Goal: Task Accomplishment & Management: Use online tool/utility

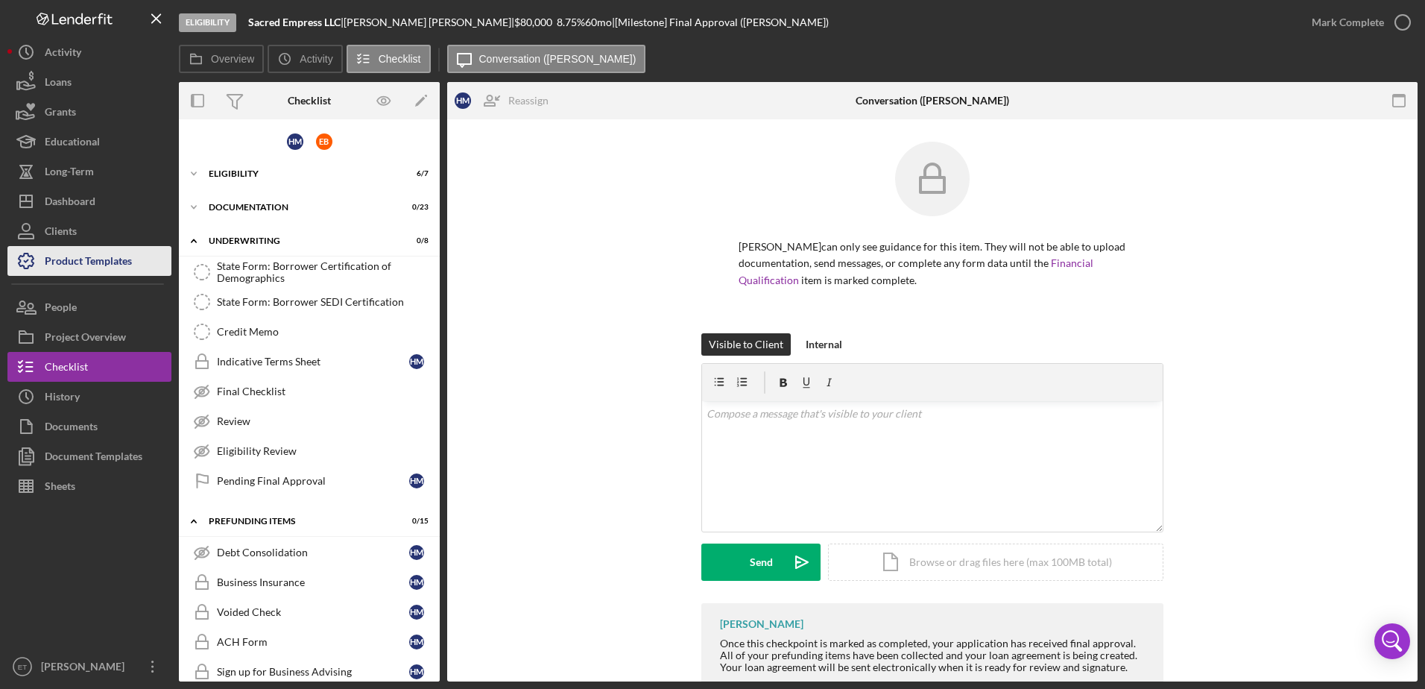
click at [121, 267] on div "Product Templates" at bounding box center [88, 263] width 87 height 34
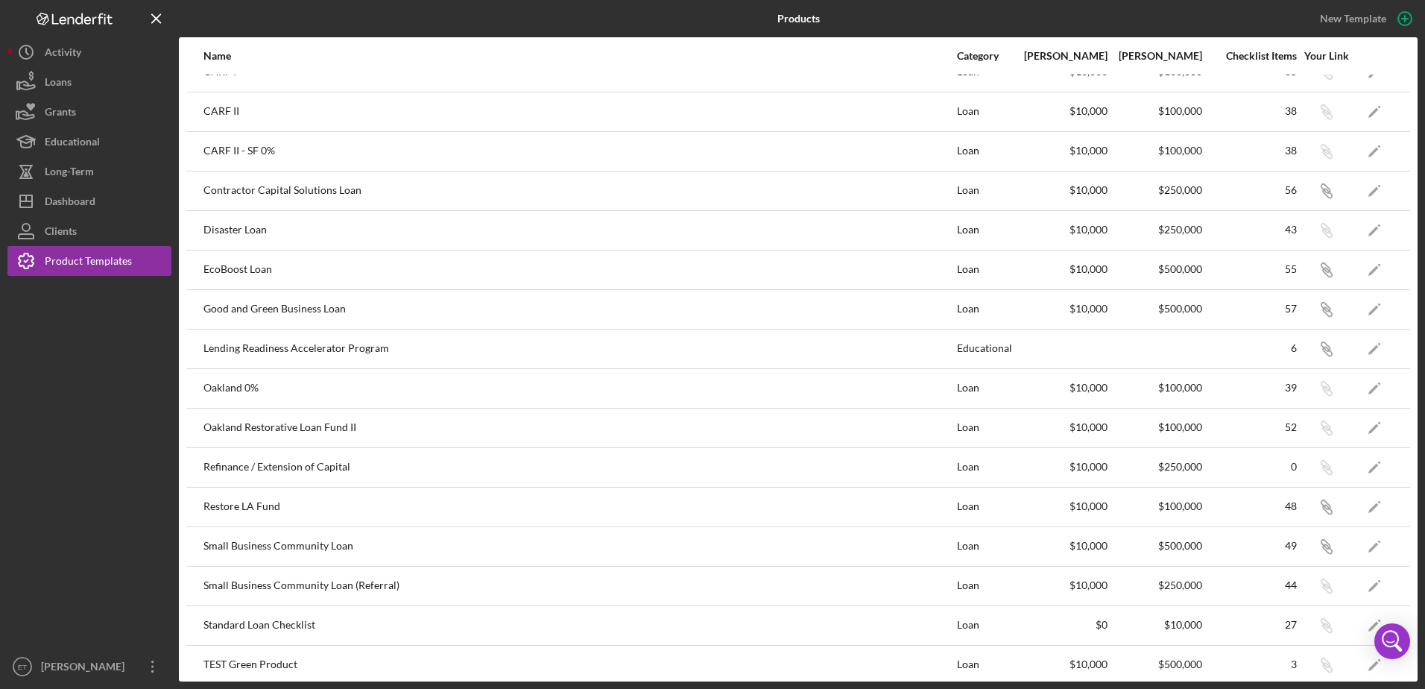
scroll to position [34, 0]
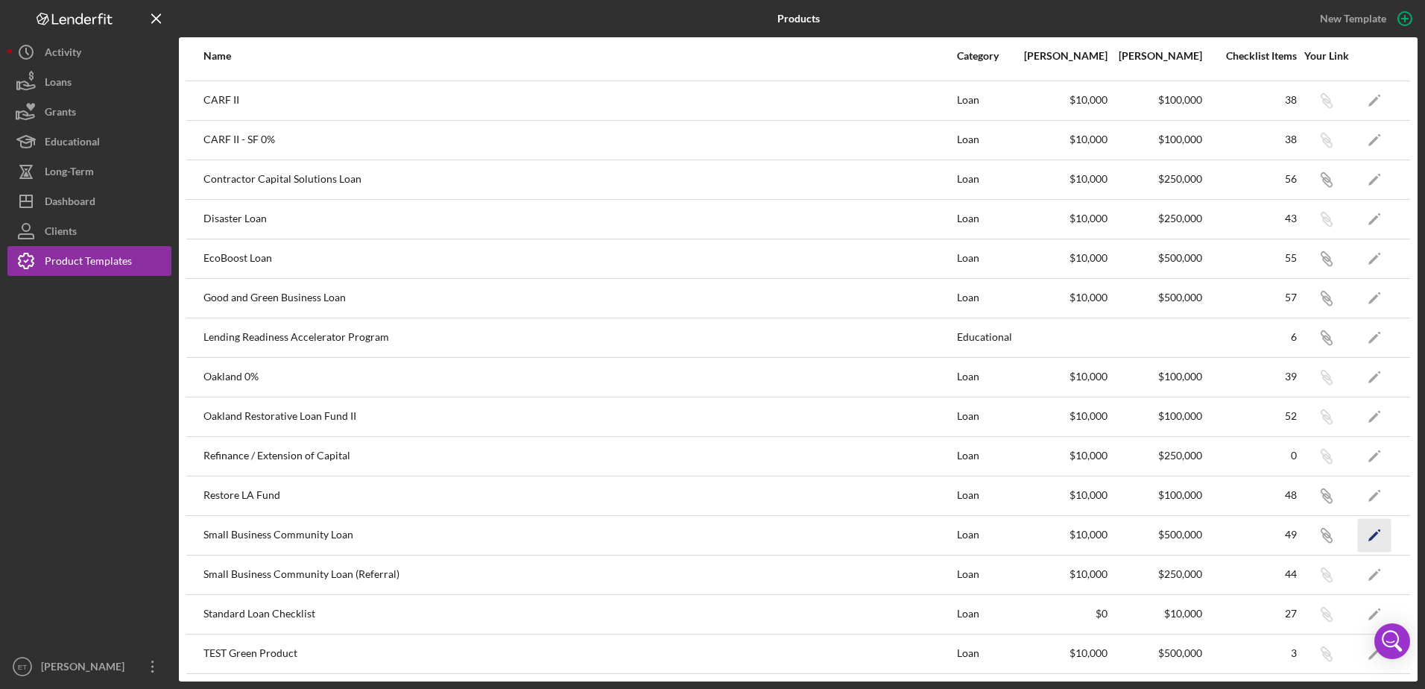
click at [1378, 535] on icon "Icon/Edit" at bounding box center [1375, 535] width 34 height 34
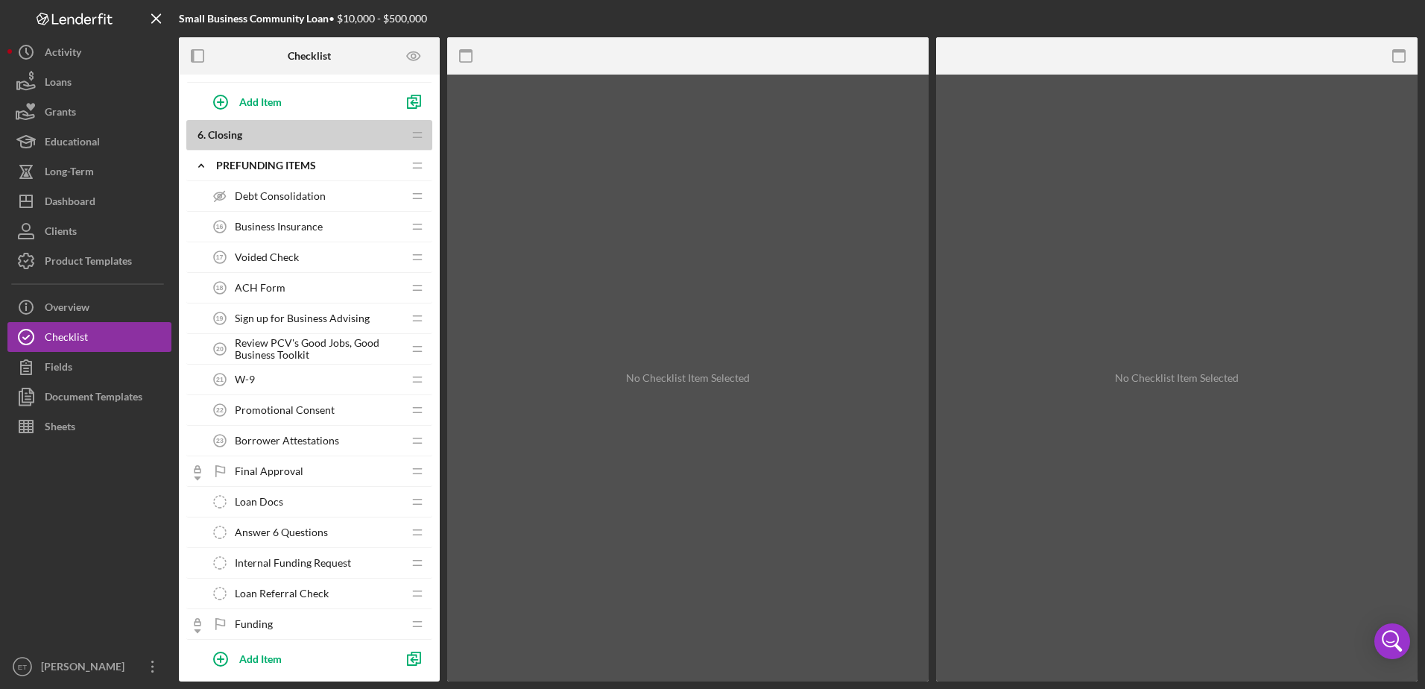
scroll to position [1383, 0]
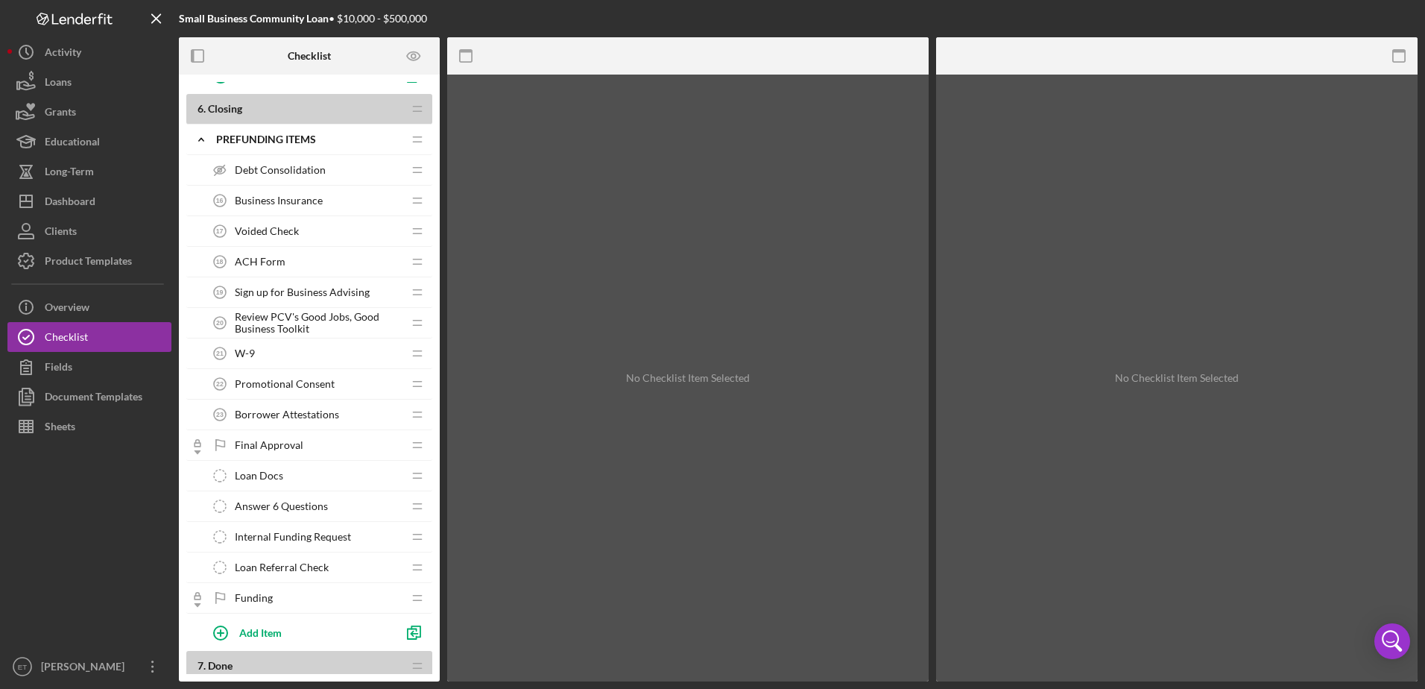
click at [310, 563] on span "Loan Referral Check" at bounding box center [282, 567] width 94 height 12
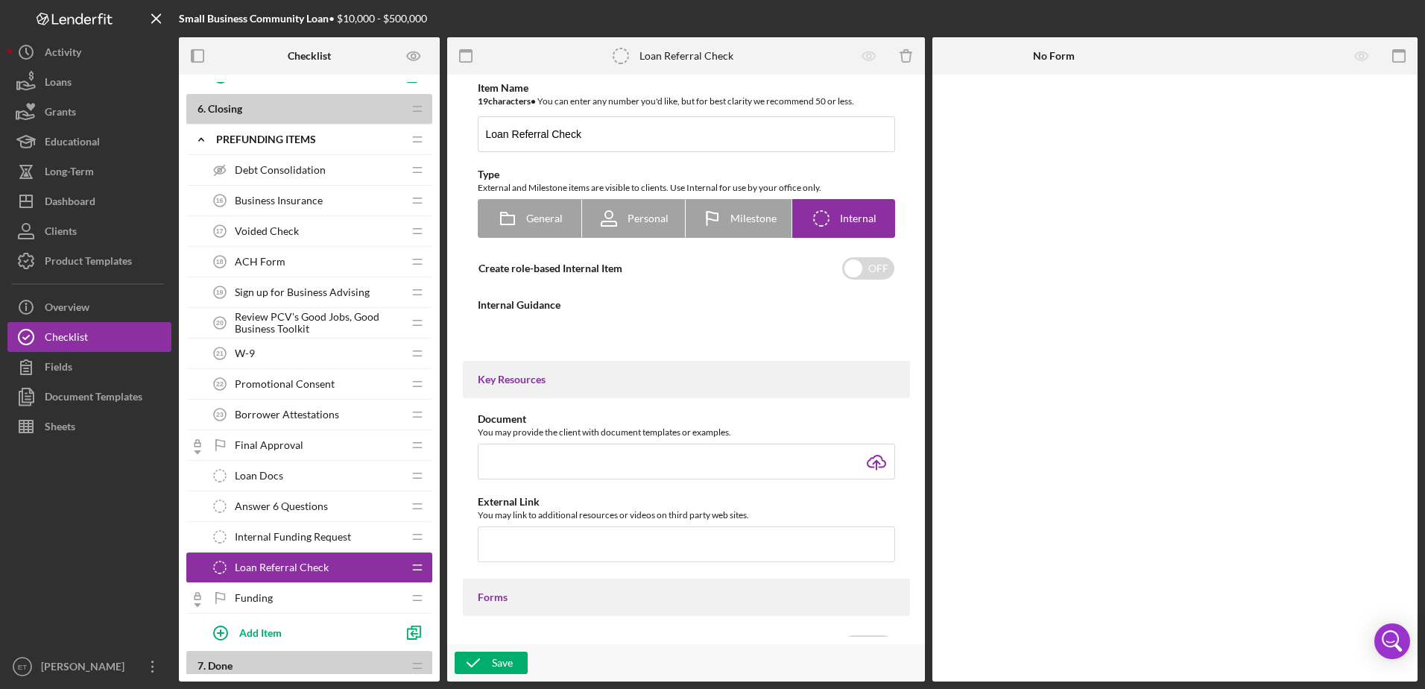
type textarea "<div>Check the full app to see if this business was referred by a current borro…"
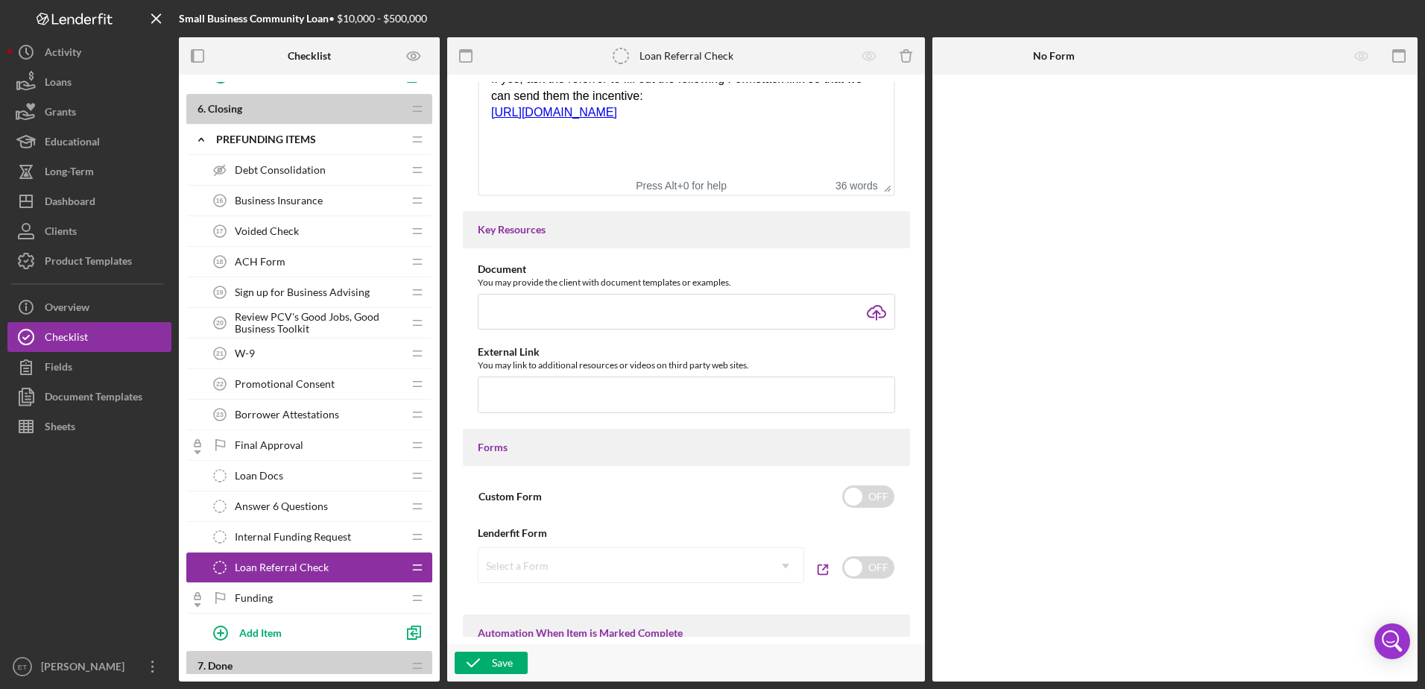
scroll to position [141, 0]
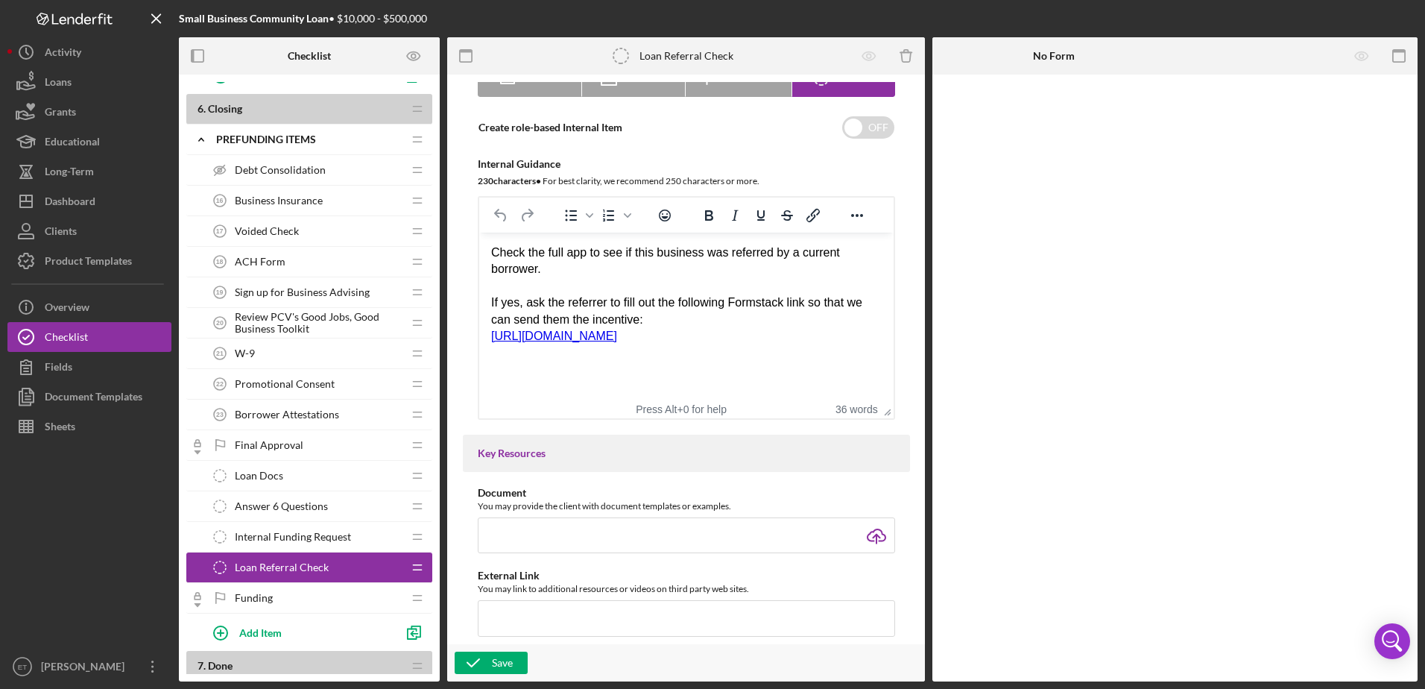
drag, startPoint x: 491, startPoint y: 304, endPoint x: 691, endPoint y: 320, distance: 200.4
click at [691, 320] on div "If yes, ask the referrer to fill out the following Formstack link so that we ca…" at bounding box center [685, 311] width 390 height 34
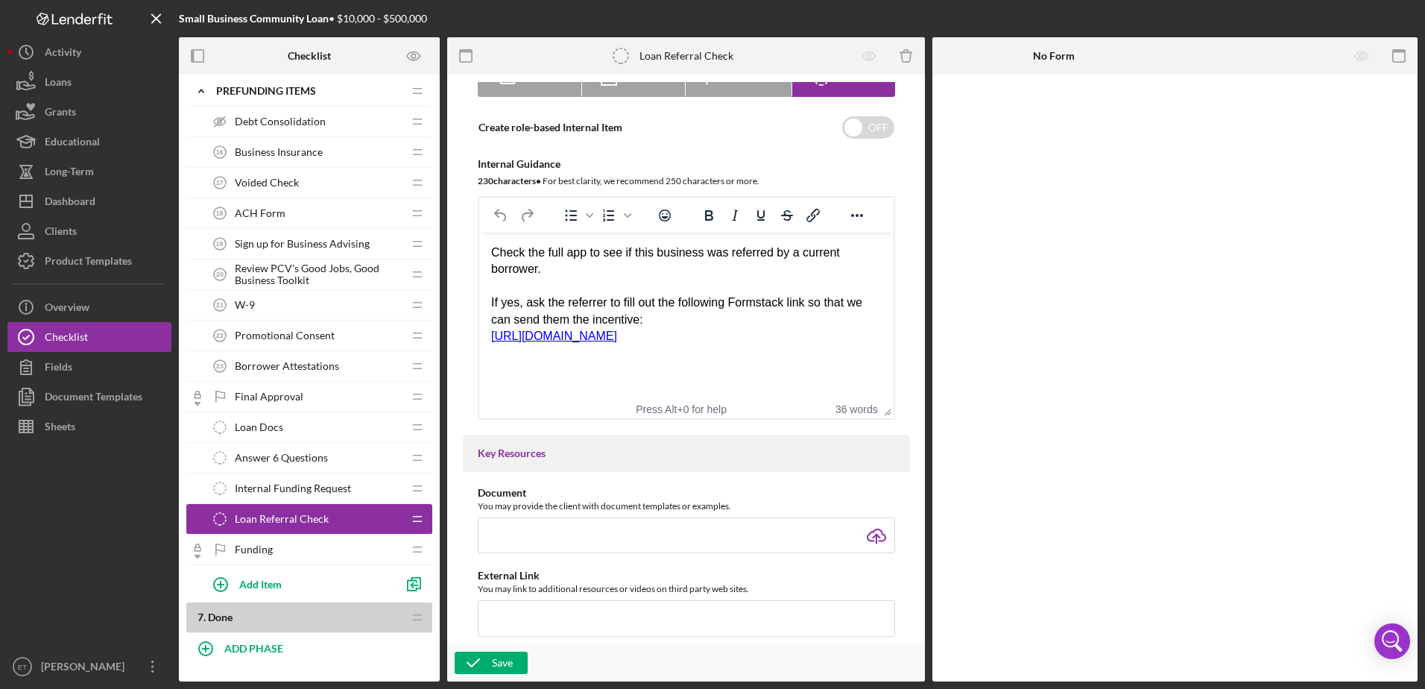
scroll to position [1458, 0]
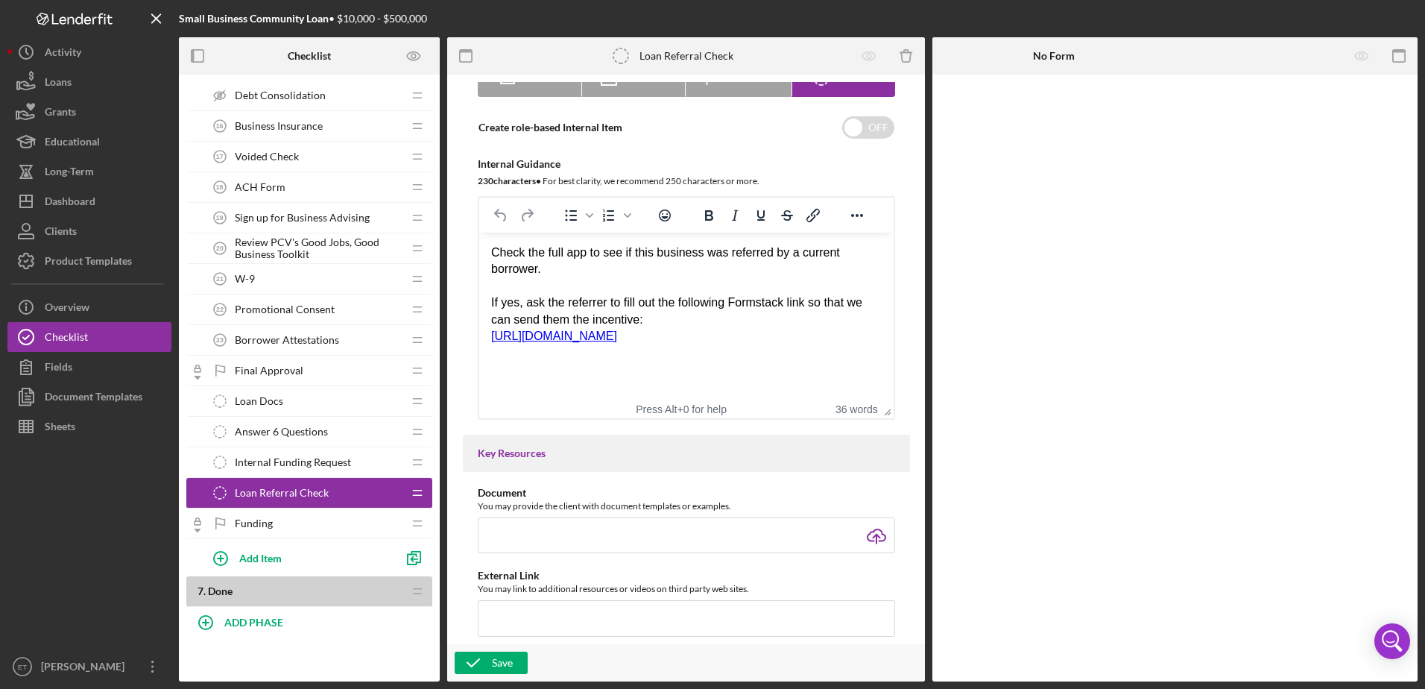
click at [585, 303] on div "If yes, ask the referrer to fill out the following Formstack link so that we ca…" at bounding box center [685, 311] width 390 height 34
click at [642, 302] on div "If yes, ask the referrer to fill out the following Formstack link so that we ca…" at bounding box center [685, 311] width 390 height 34
drag, startPoint x: 566, startPoint y: 300, endPoint x: 631, endPoint y: 302, distance: 64.8
click at [631, 302] on div "If yes, ask the referrer to fill out the following Formstack link so that we ca…" at bounding box center [685, 311] width 390 height 34
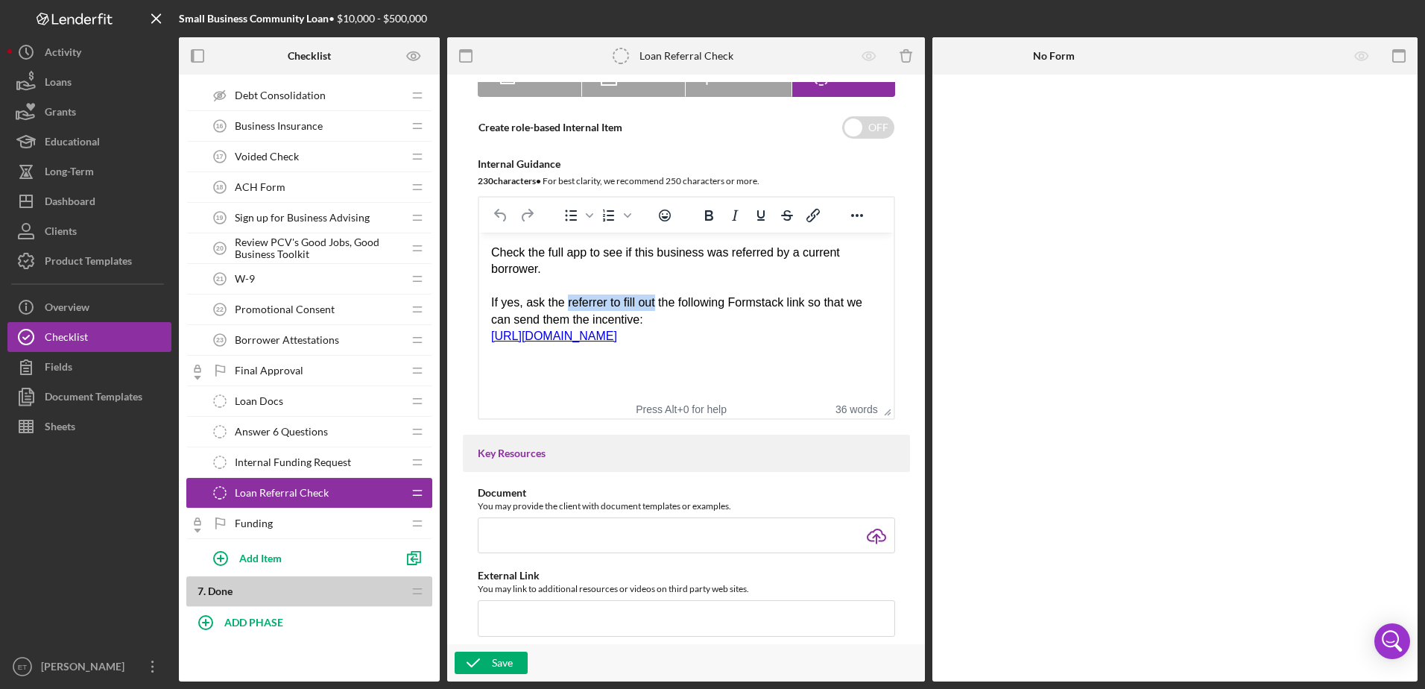
drag, startPoint x: 654, startPoint y: 303, endPoint x: 565, endPoint y: 305, distance: 88.7
click at [565, 305] on div "If yes, ask the referrer to fill out the following Formstack link so that we ca…" at bounding box center [685, 311] width 390 height 34
click at [1015, 364] on div at bounding box center [1174, 378] width 485 height 607
click at [754, 318] on div "If yes, ask the referrer to fill out the following Formstack link so that we ca…" at bounding box center [685, 311] width 390 height 34
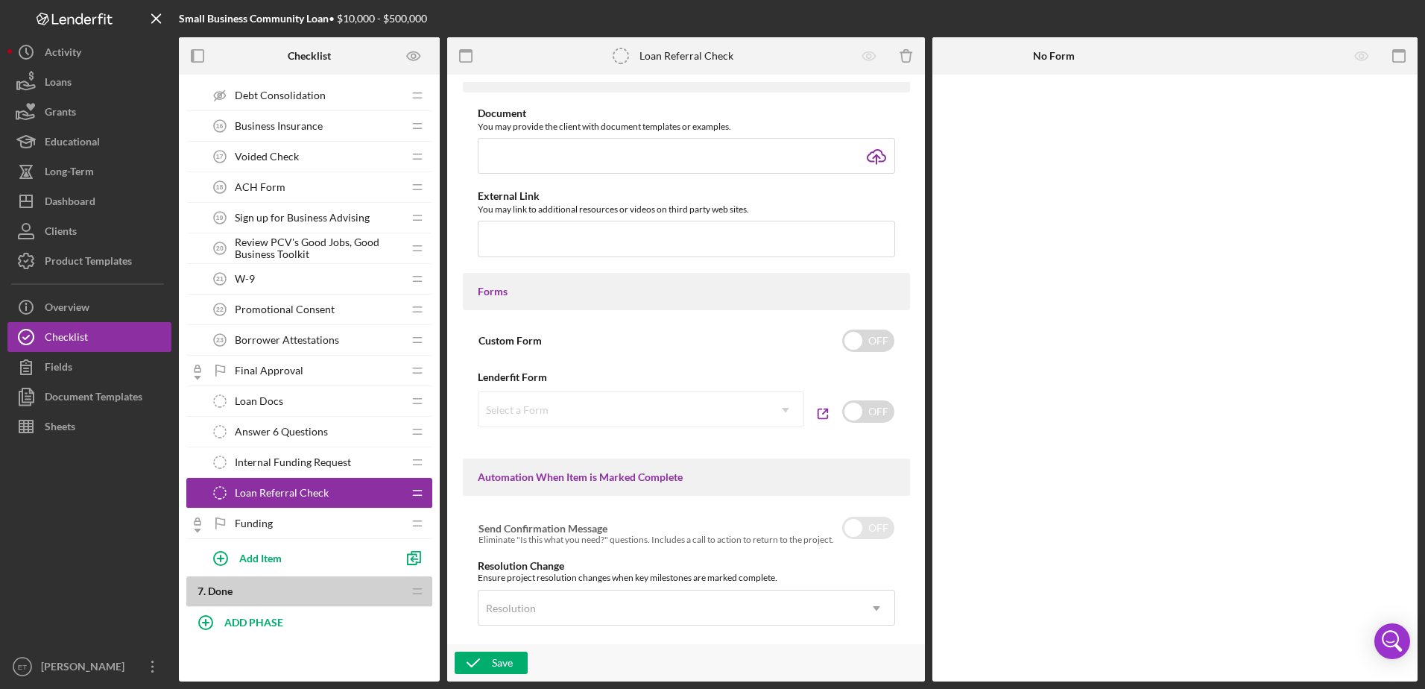
scroll to position [522, 0]
click at [493, 660] on div "Save" at bounding box center [502, 662] width 21 height 22
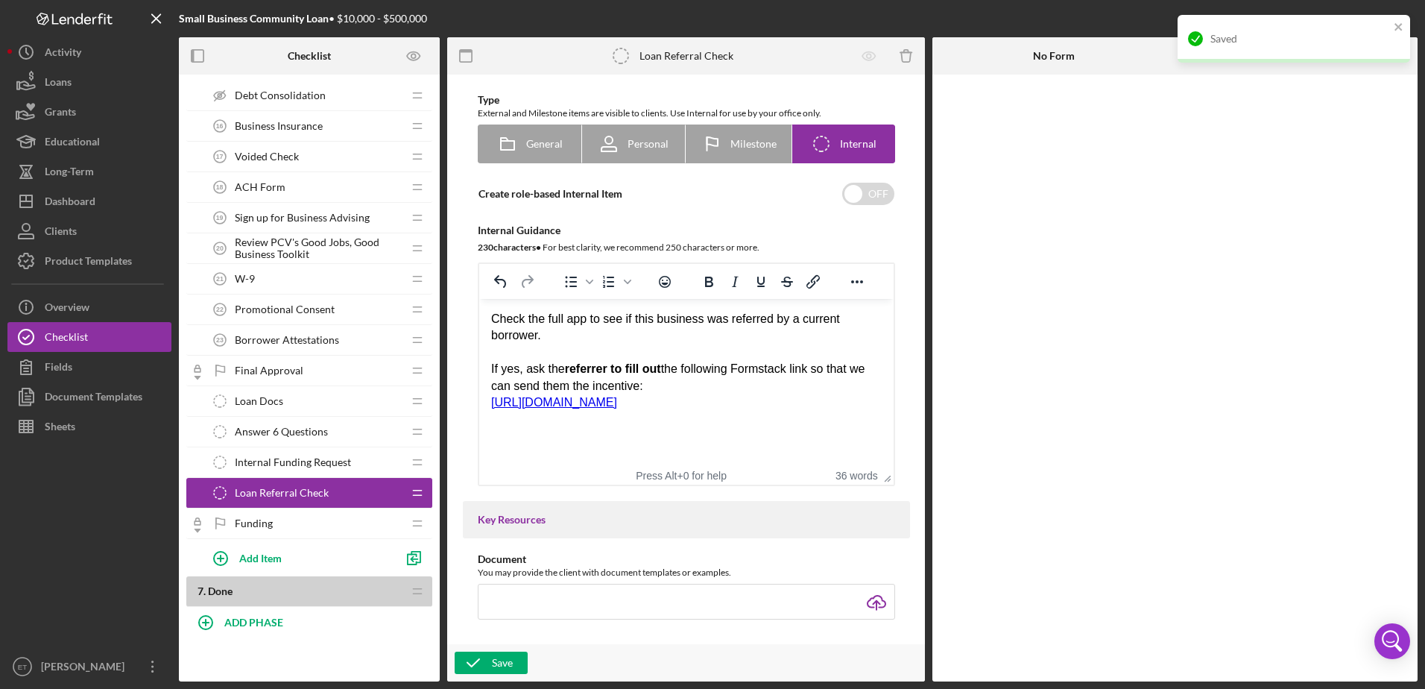
scroll to position [0, 0]
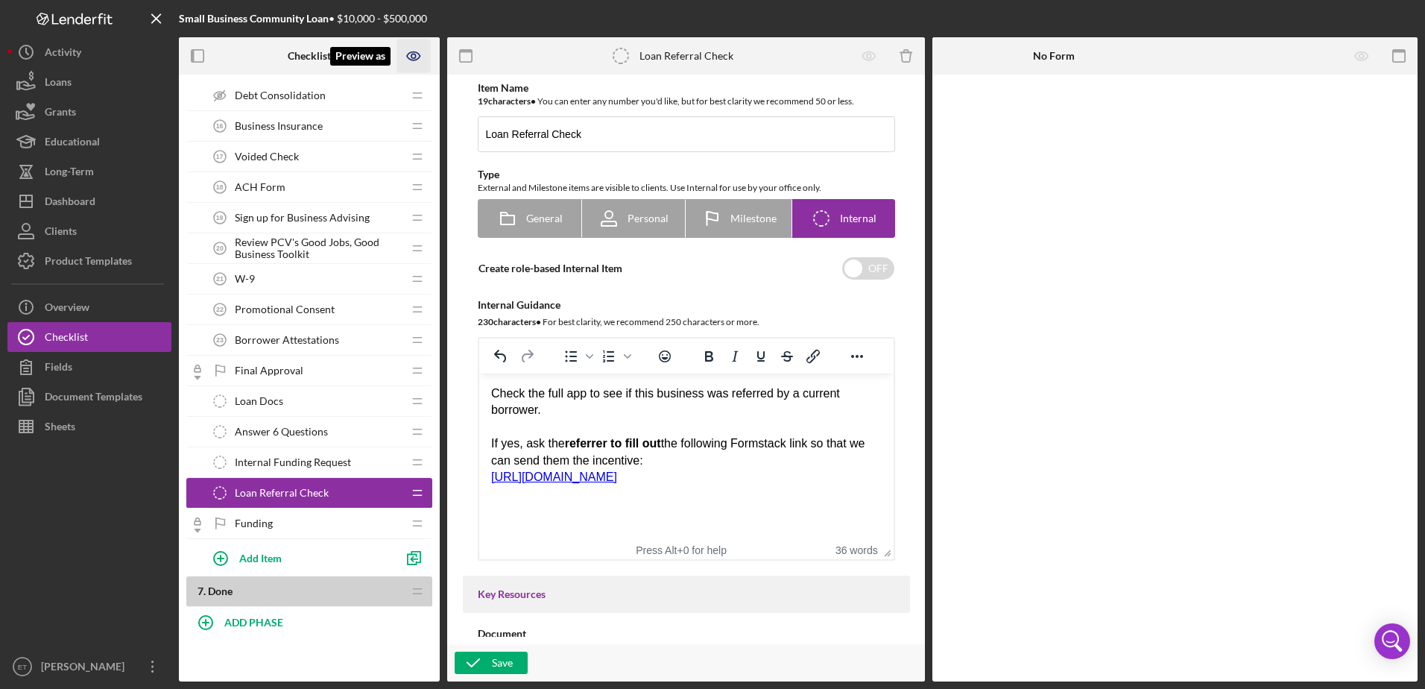
click at [421, 53] on icon "Preview as" at bounding box center [414, 56] width 34 height 34
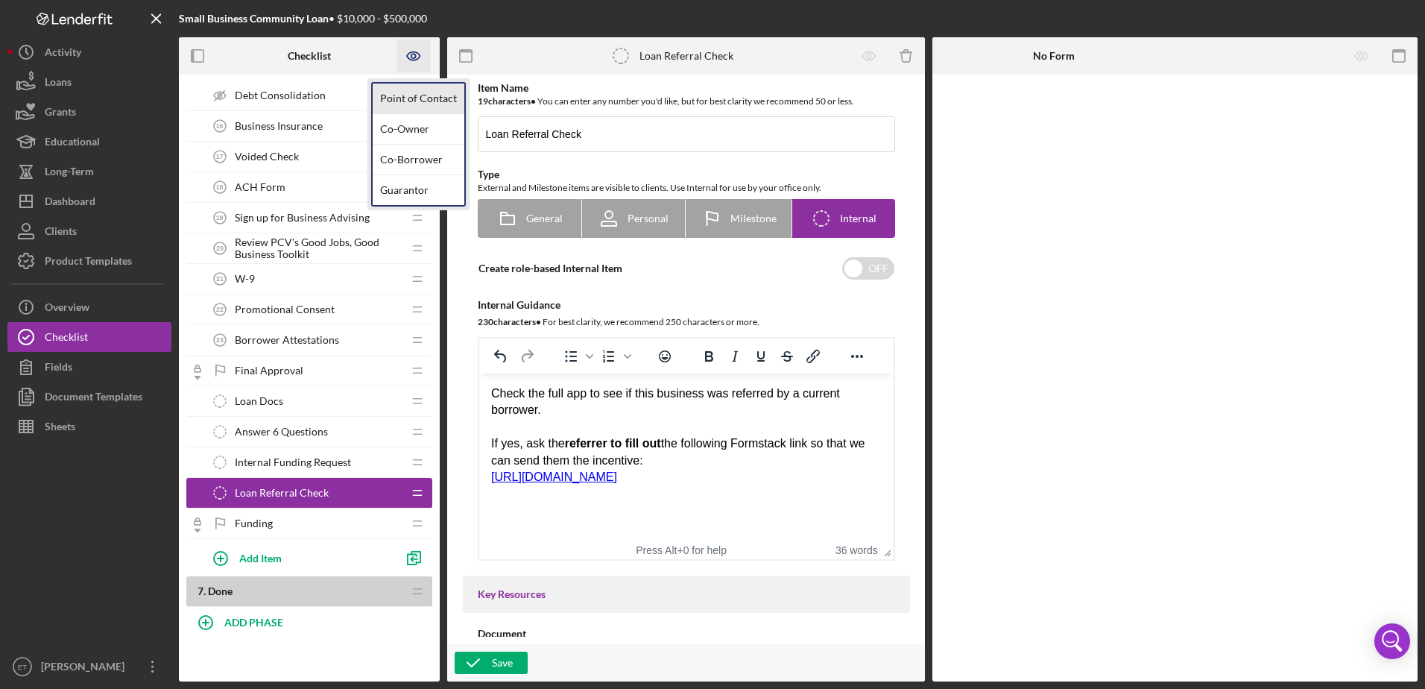
click at [438, 89] on link "Point of Contact" at bounding box center [419, 98] width 92 height 31
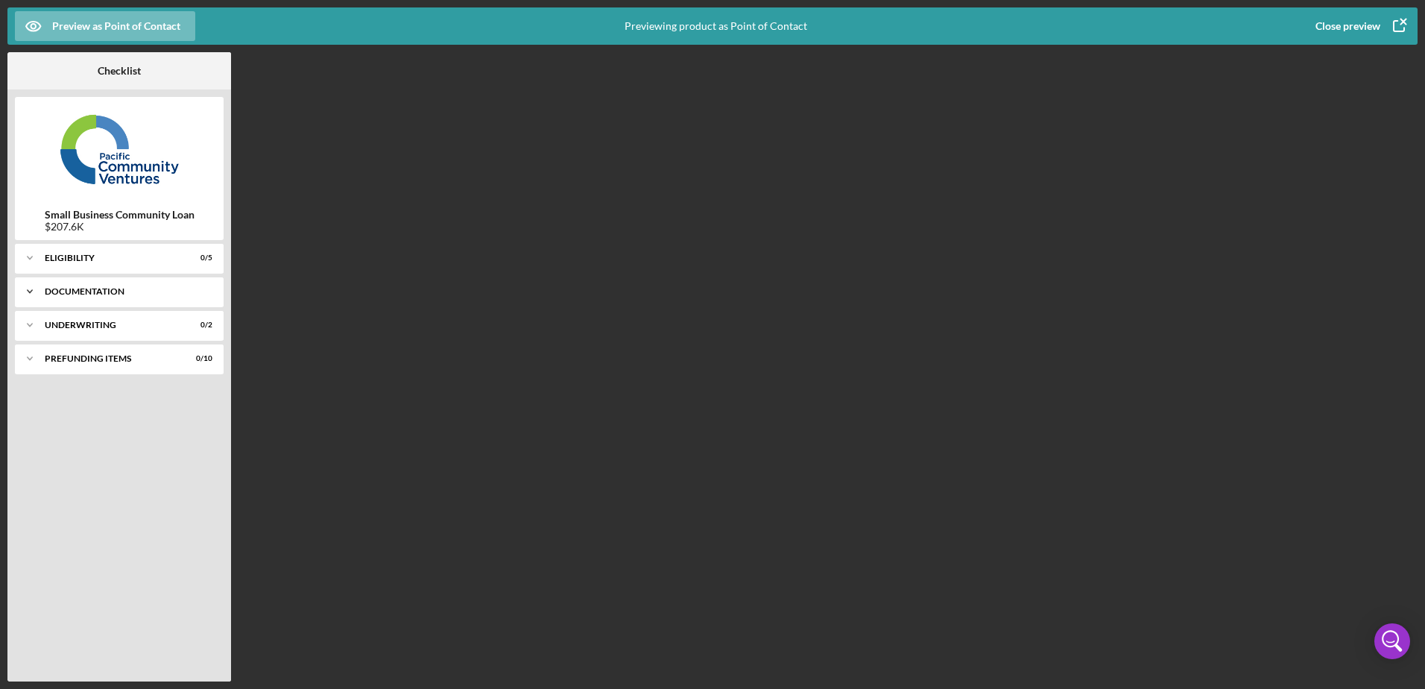
click at [92, 288] on div "Documentation" at bounding box center [125, 291] width 160 height 9
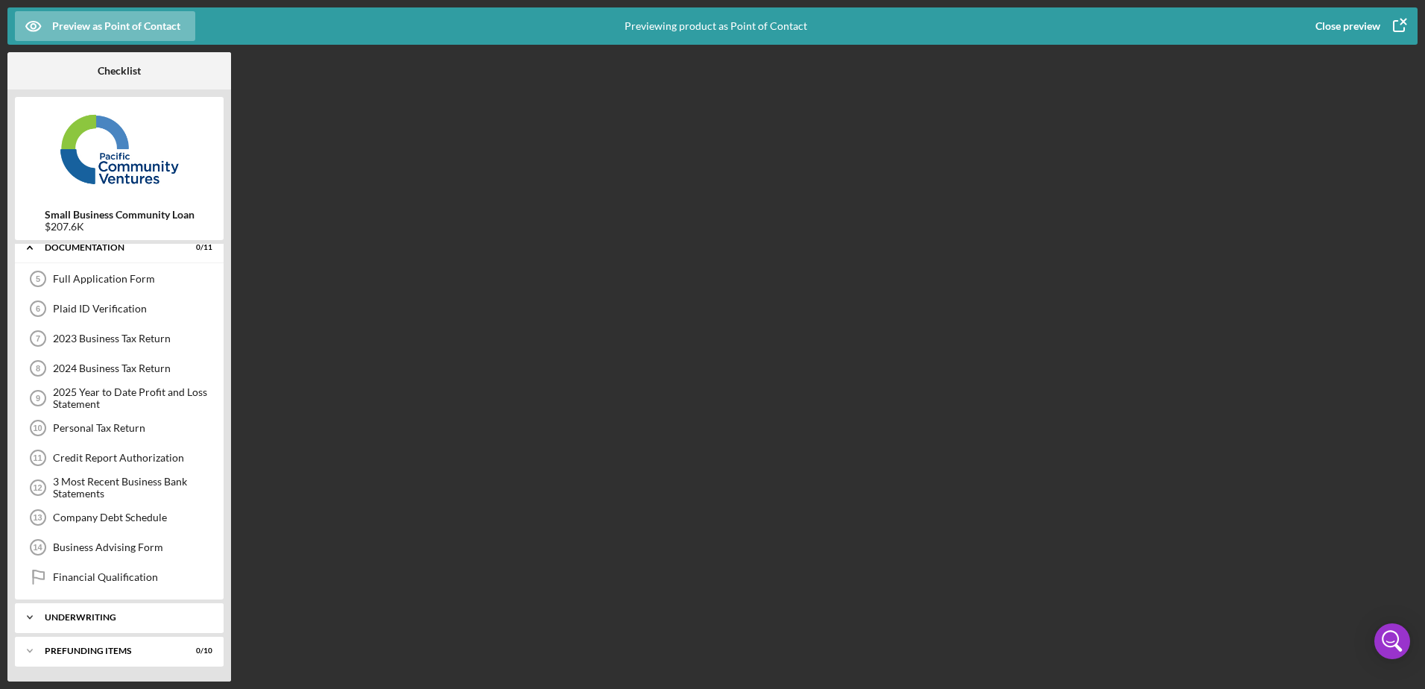
click at [75, 624] on div "Icon/Expander Underwriting 0 / 2" at bounding box center [119, 617] width 209 height 30
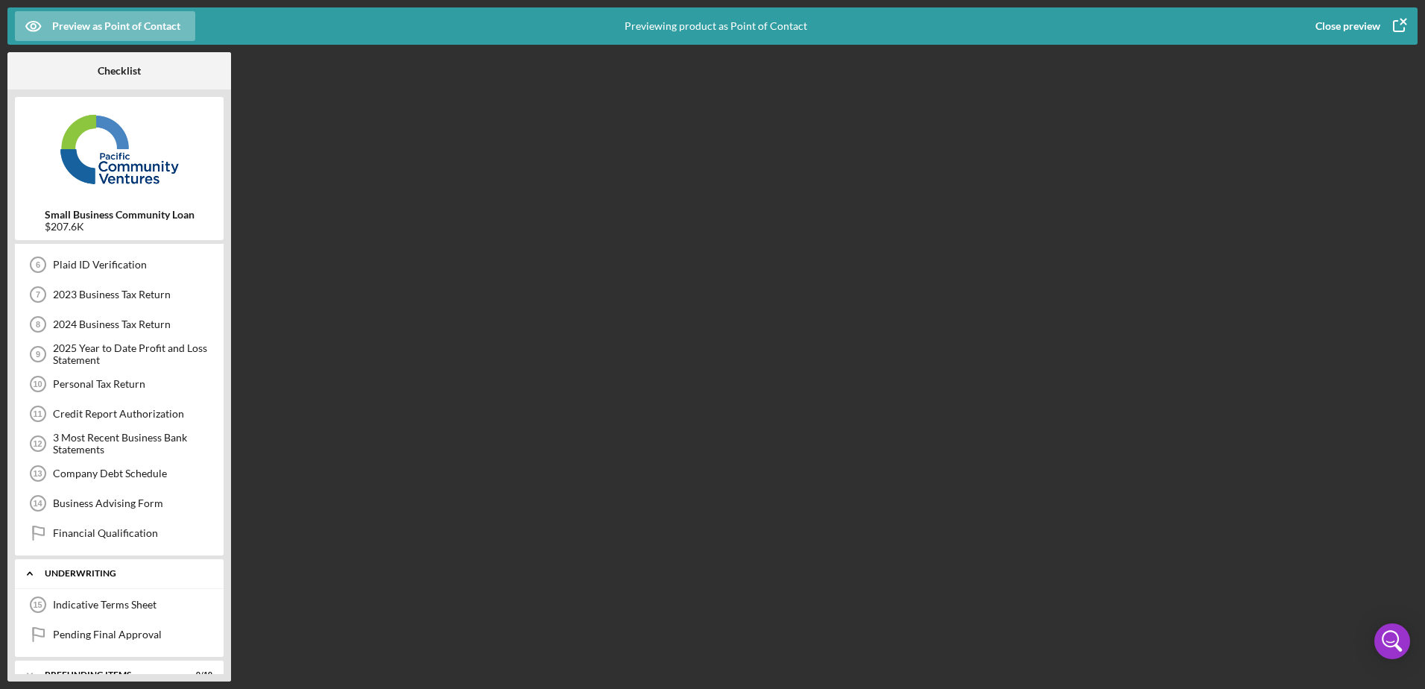
scroll to position [112, 0]
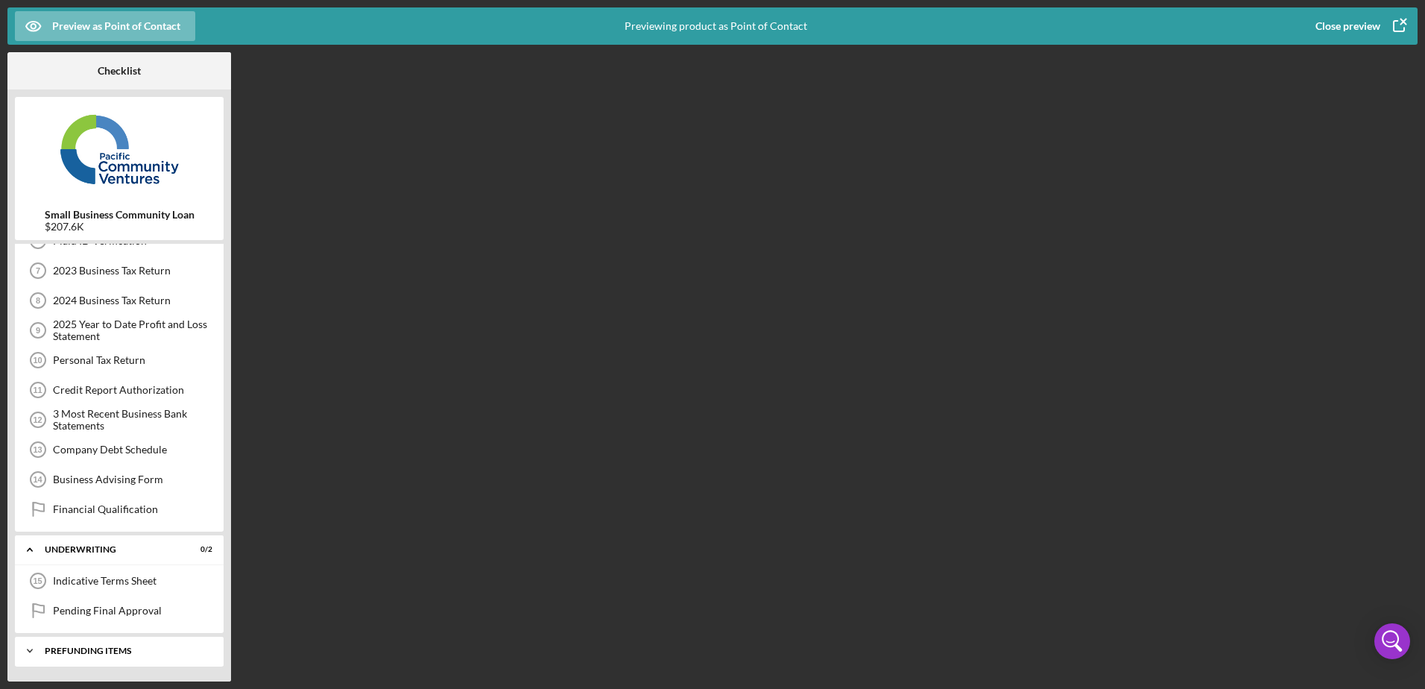
click at [120, 639] on div "Icon/Expander Prefunding Items 0 / 10" at bounding box center [119, 651] width 209 height 30
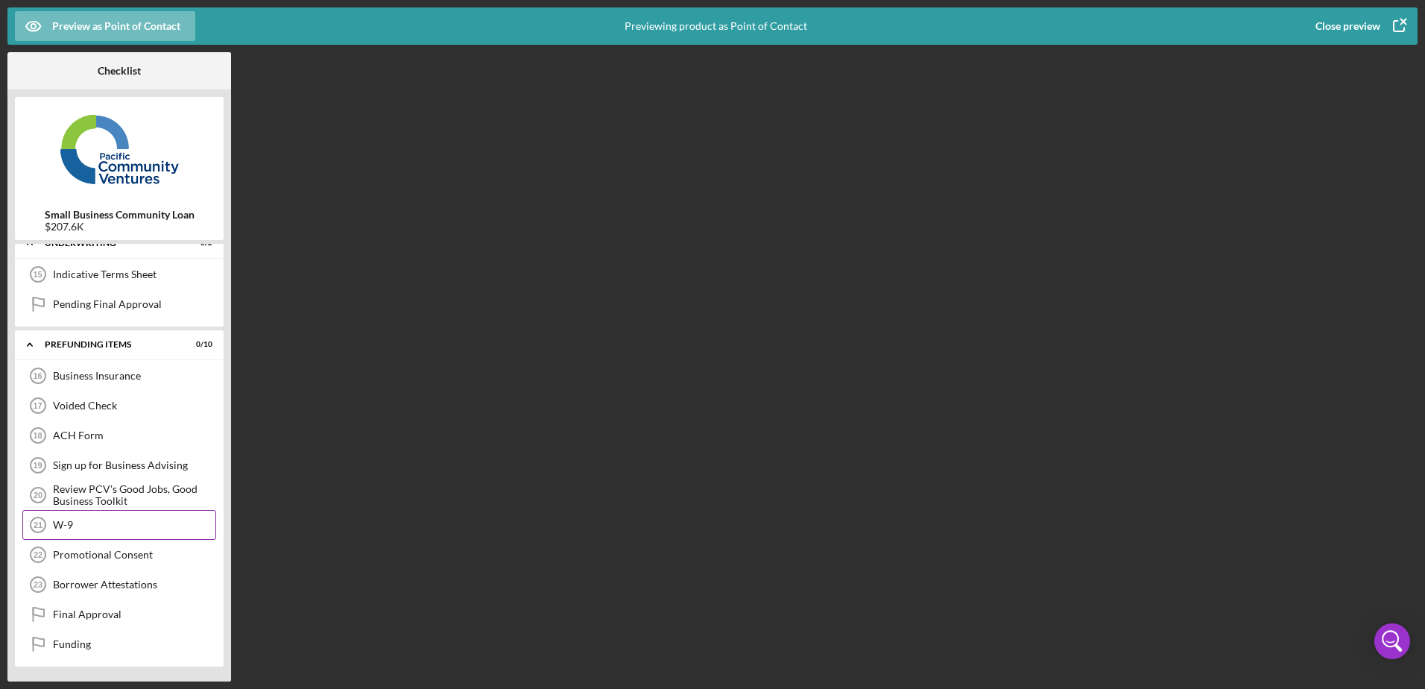
click at [121, 510] on div "W-9 21 W-9" at bounding box center [119, 525] width 194 height 30
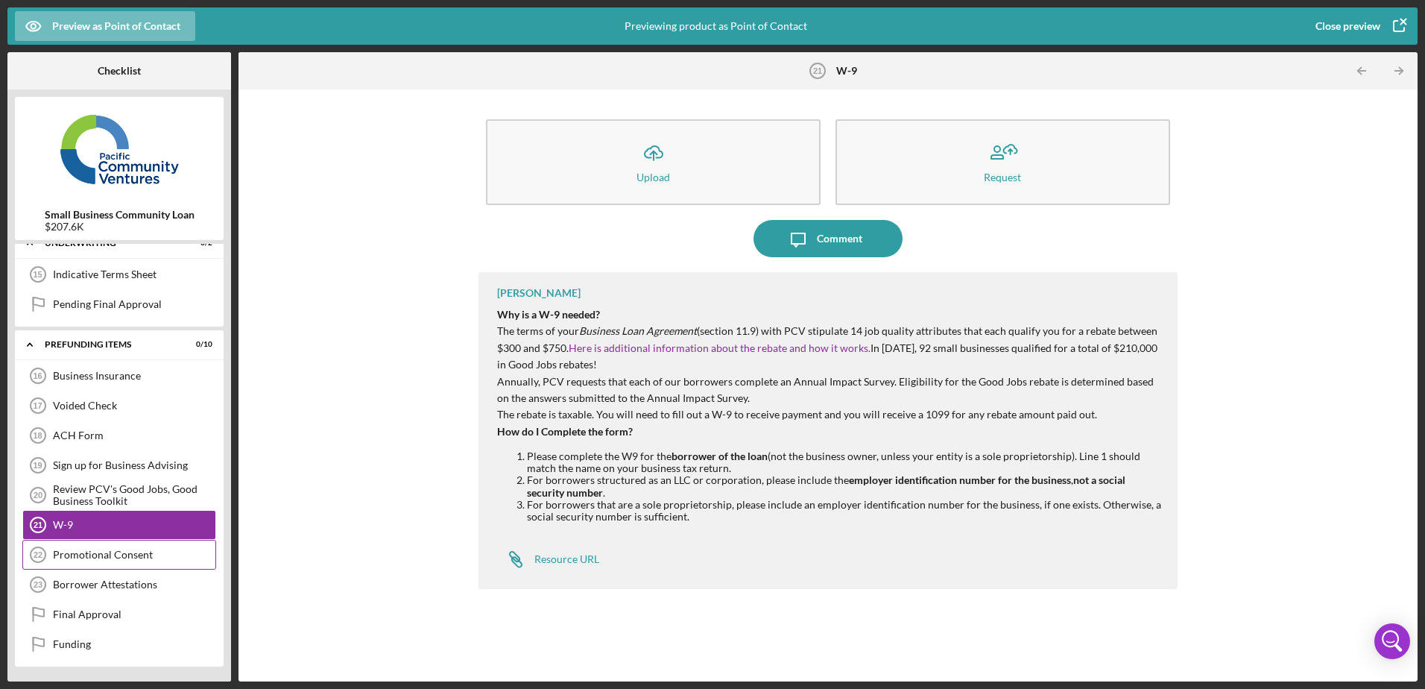
click at [112, 555] on div "Promotional Consent" at bounding box center [134, 554] width 162 height 12
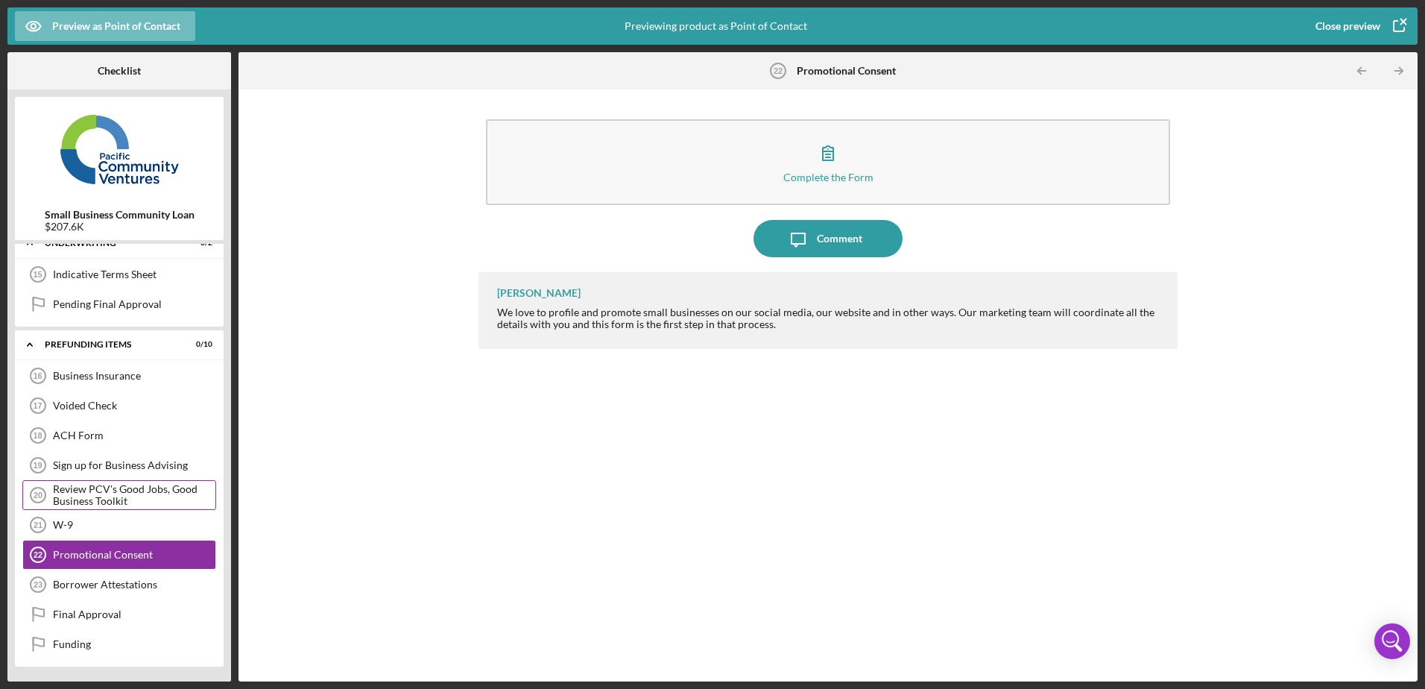
click at [130, 493] on div "Review PCV's Good Jobs, Good Business Toolkit" at bounding box center [134, 495] width 162 height 24
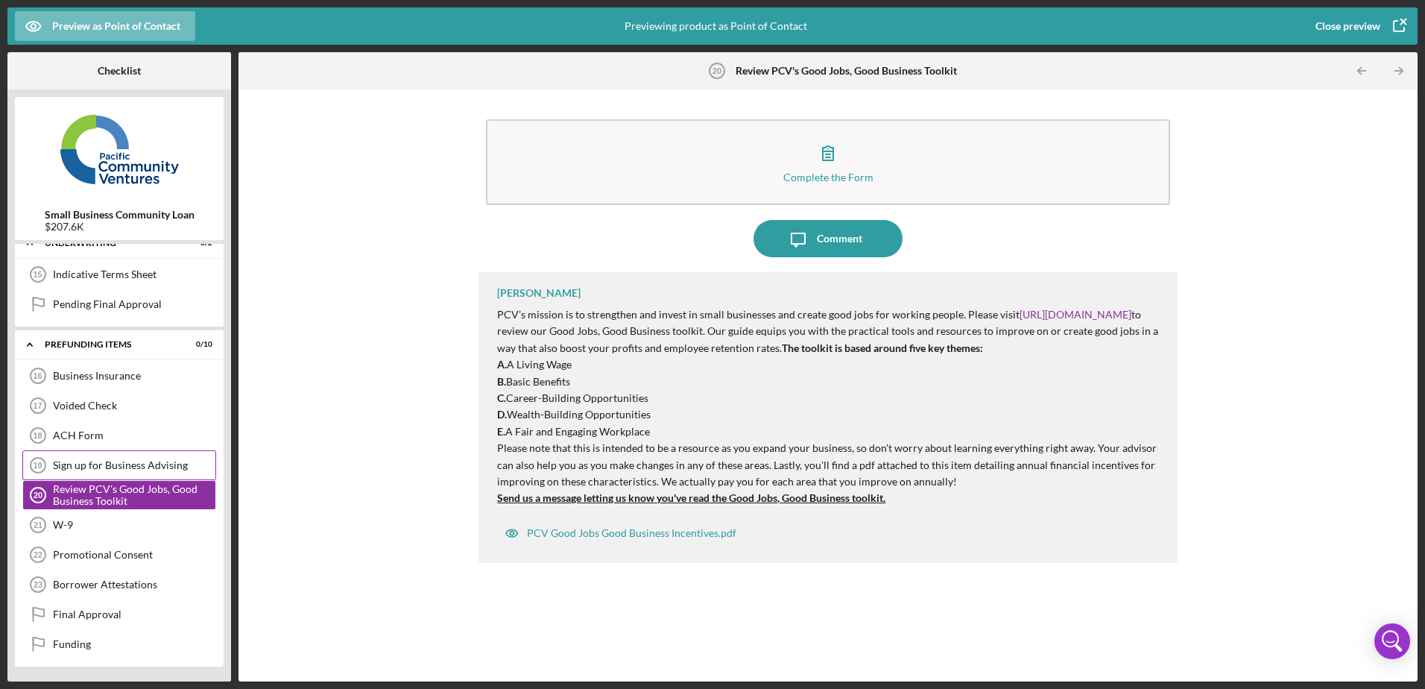
click at [120, 454] on div "Sign up for Business Advising 19 Sign up for Business Advising" at bounding box center [119, 465] width 194 height 30
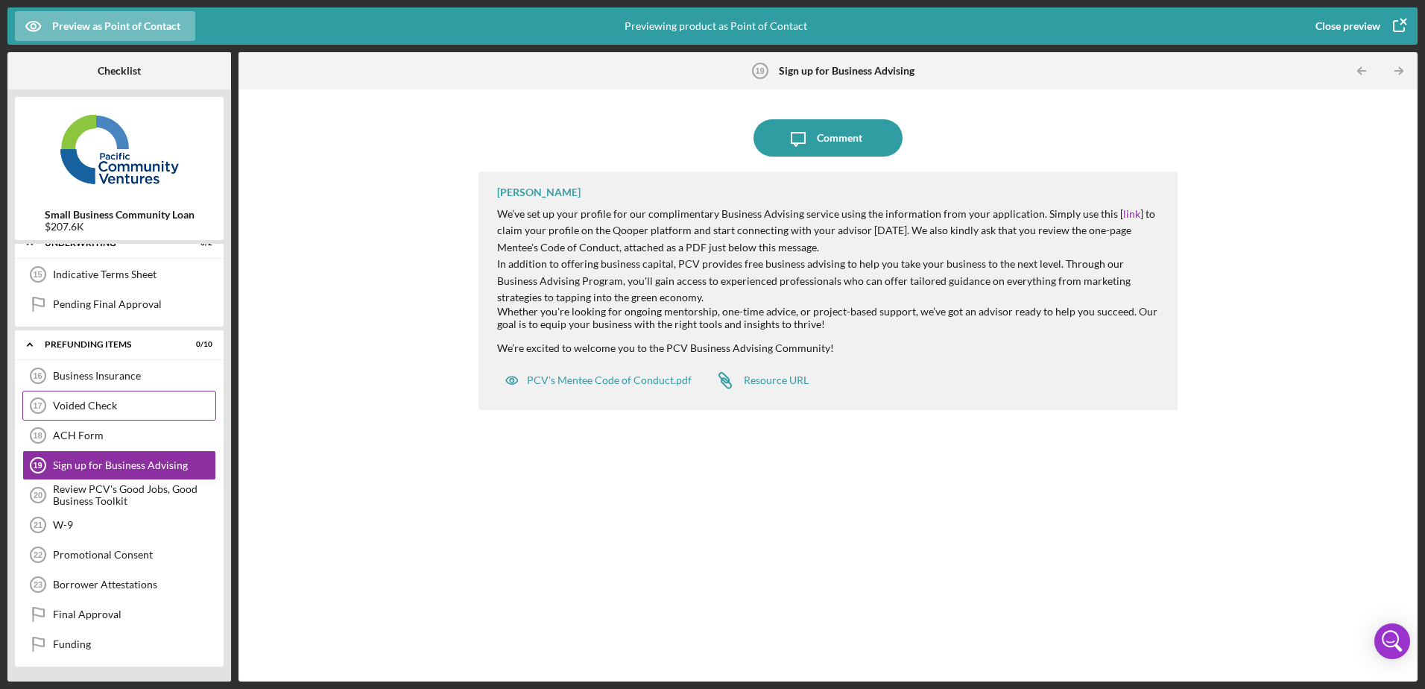
click at [121, 406] on div "Voided Check" at bounding box center [134, 405] width 162 height 12
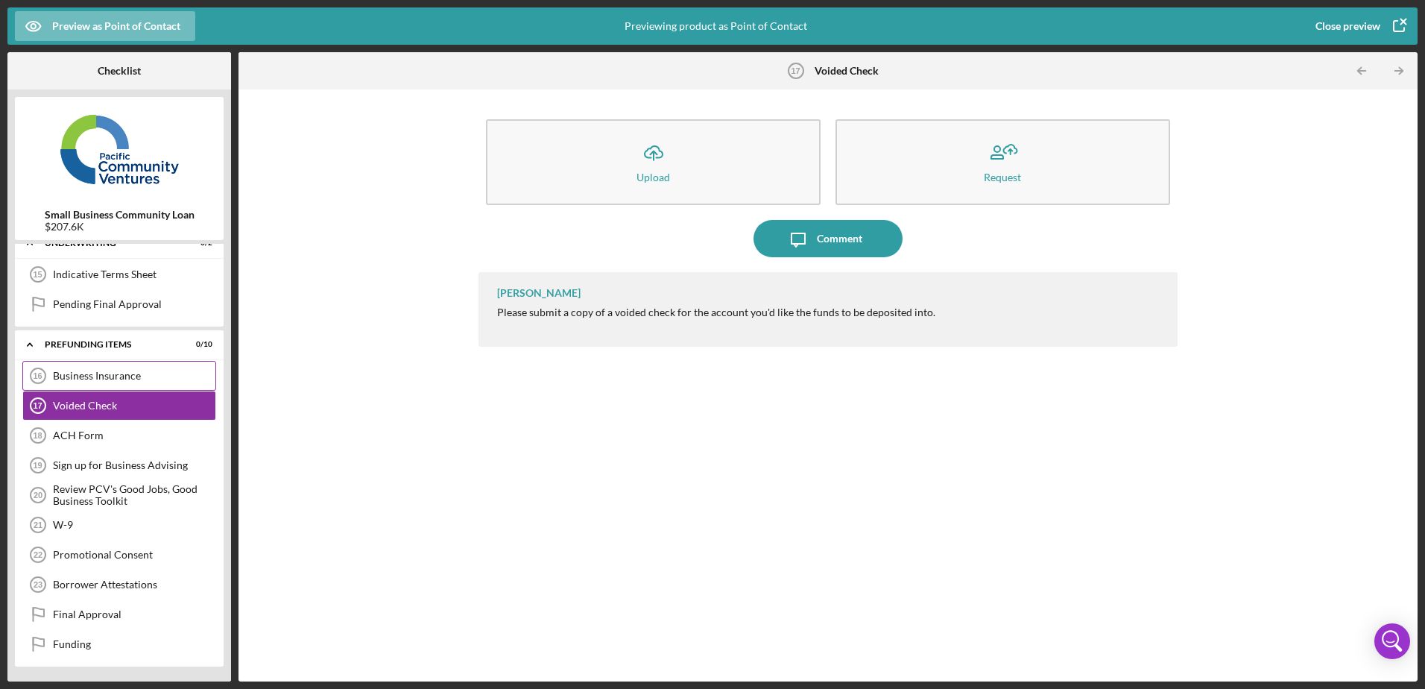
click at [127, 374] on div "Business Insurance" at bounding box center [134, 376] width 162 height 12
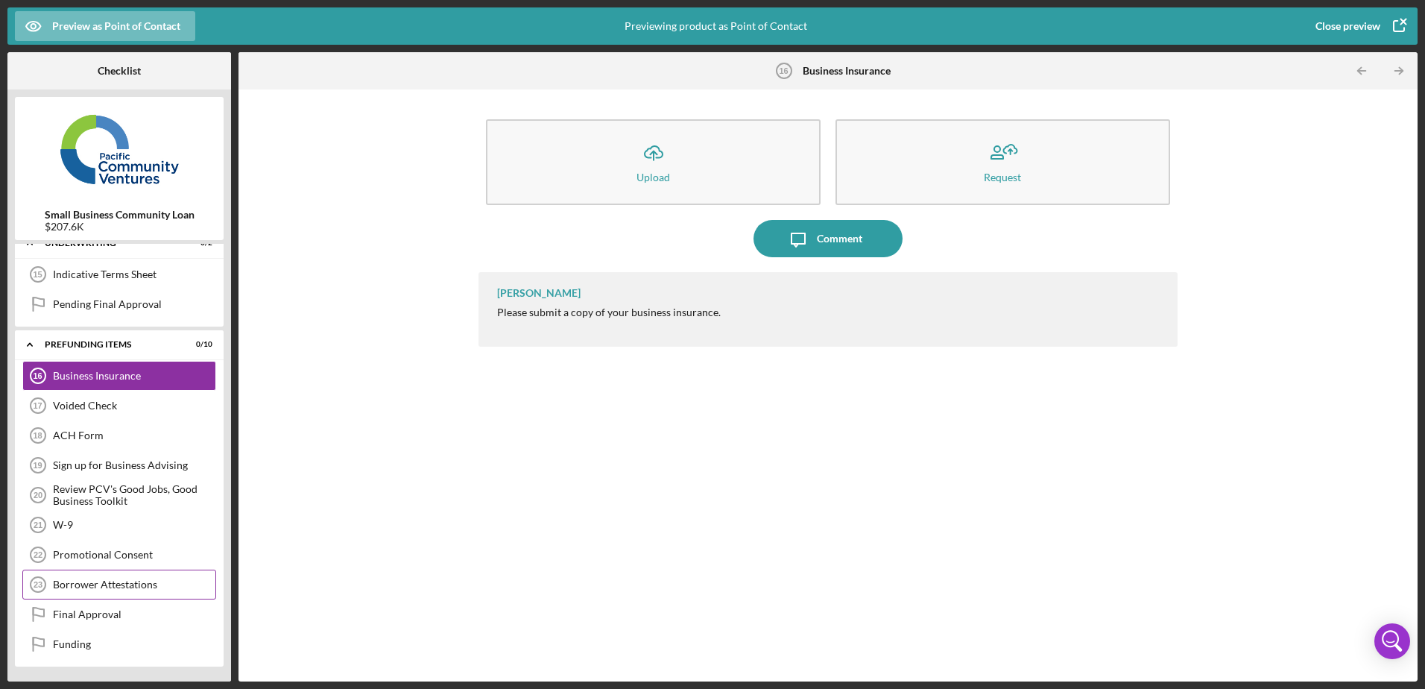
click at [112, 592] on div "Borrower Attestations 23 Borrower Attestations" at bounding box center [119, 584] width 194 height 30
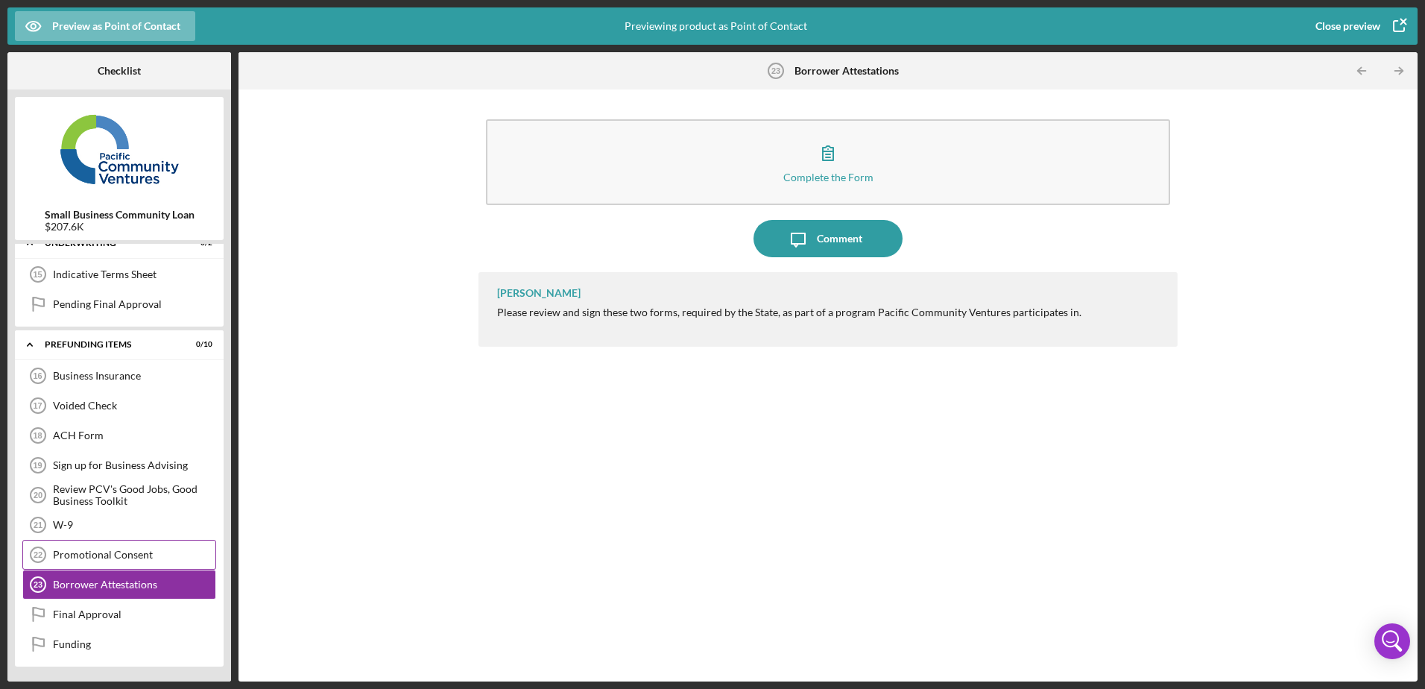
click at [116, 554] on div "Promotional Consent" at bounding box center [134, 554] width 162 height 12
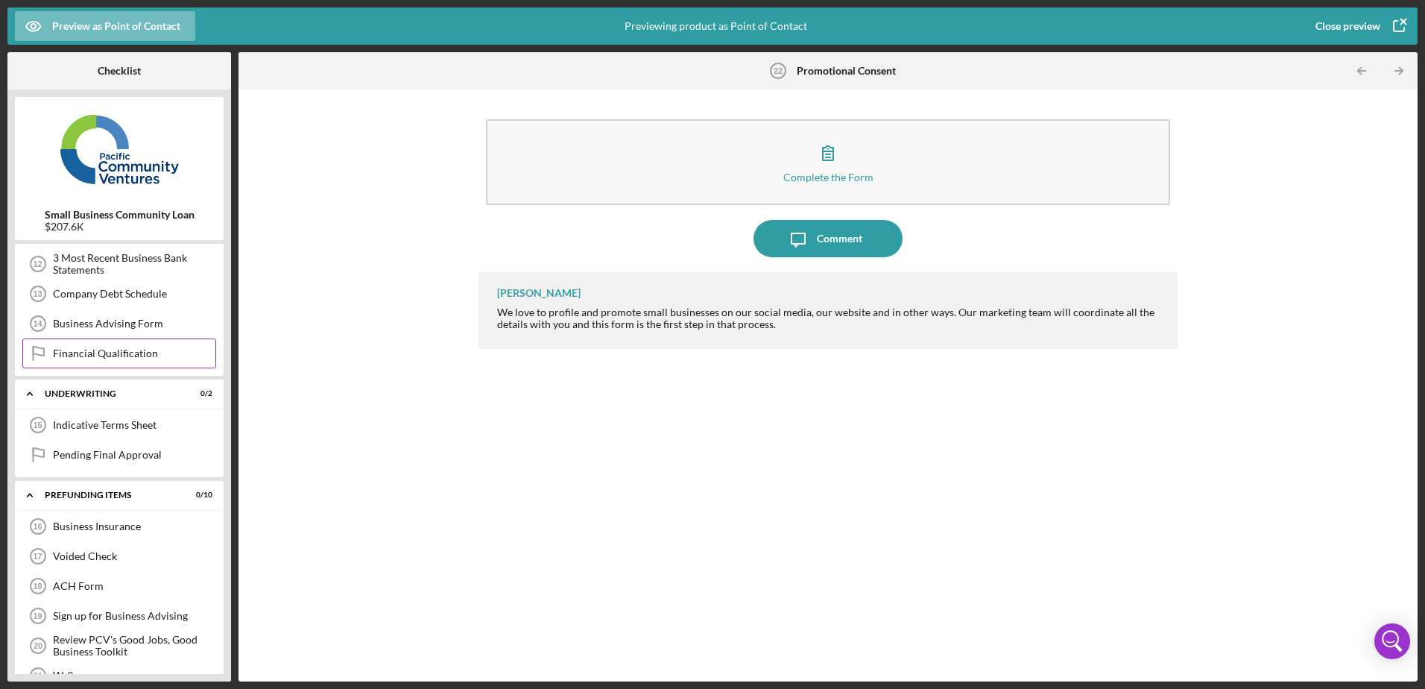
scroll to position [418, 0]
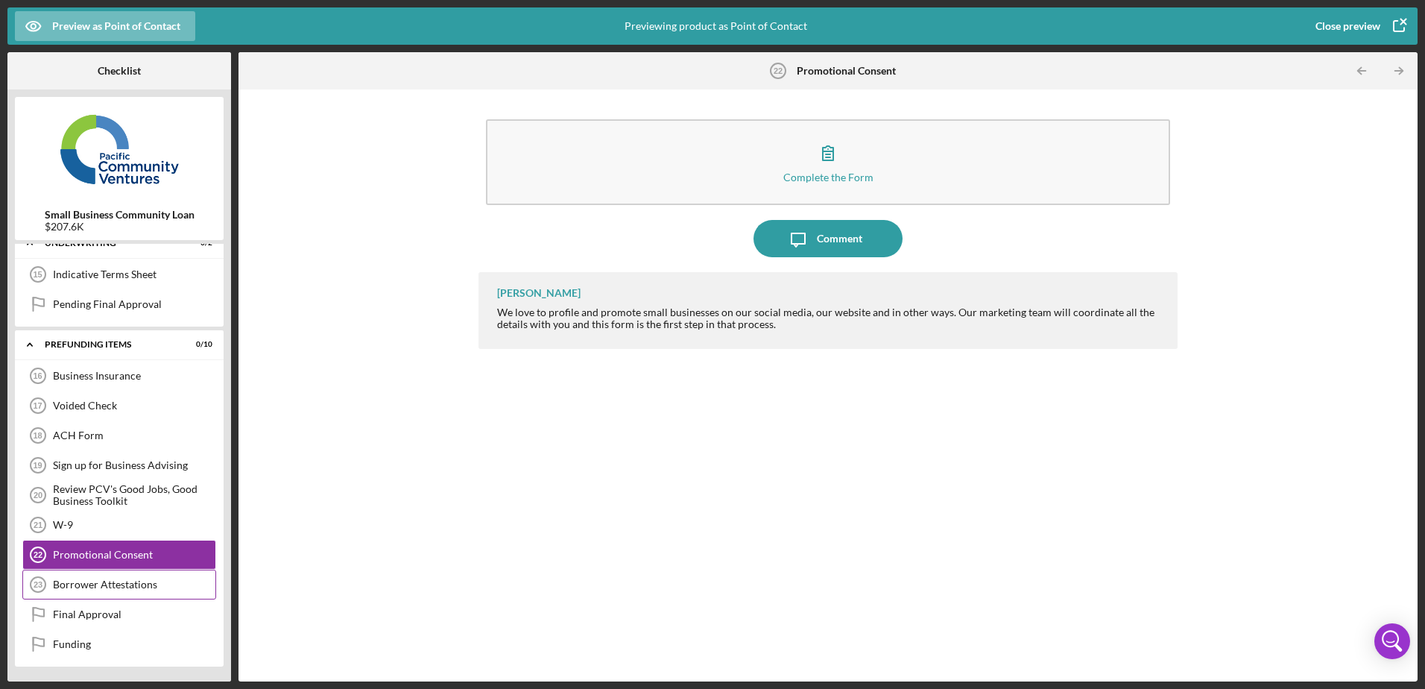
click at [98, 576] on div "Borrower Attestations 23 Borrower Attestations" at bounding box center [119, 584] width 194 height 30
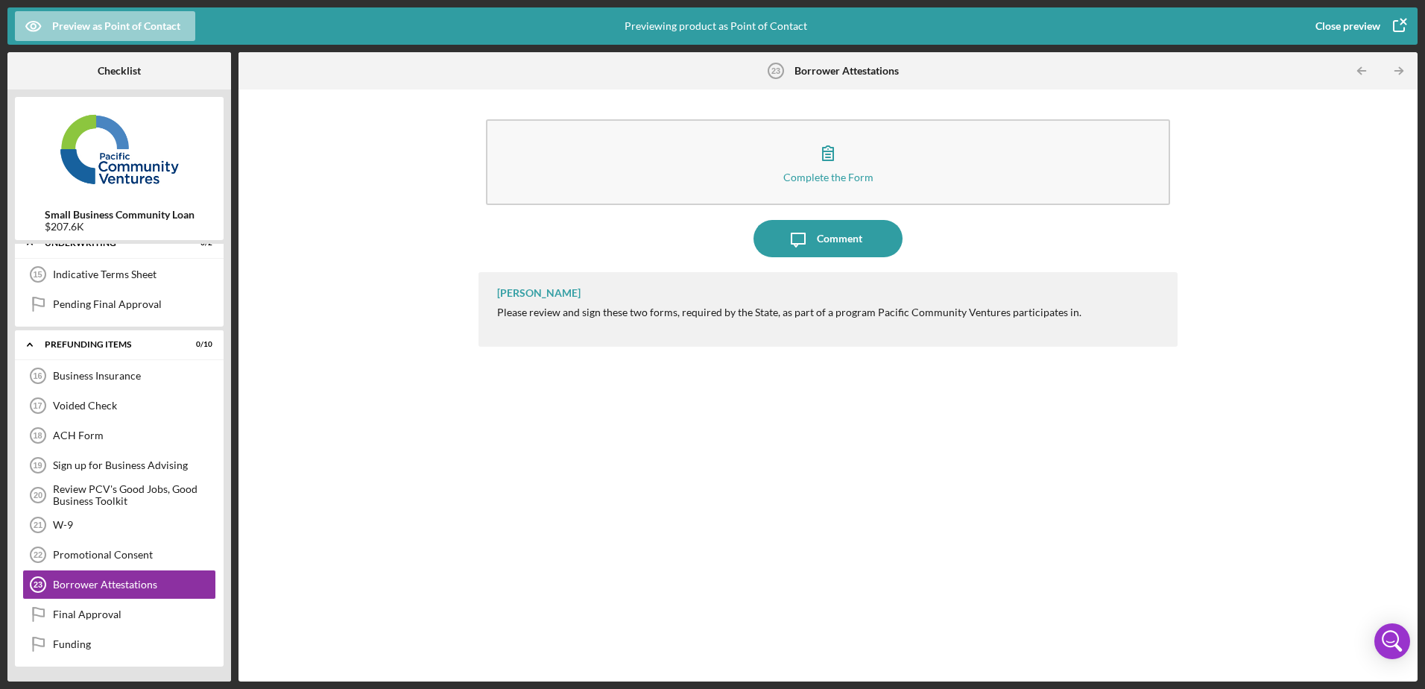
click at [122, 18] on div "Preview as Point of Contact" at bounding box center [116, 26] width 128 height 30
click at [1392, 25] on icon "button" at bounding box center [1398, 25] width 37 height 37
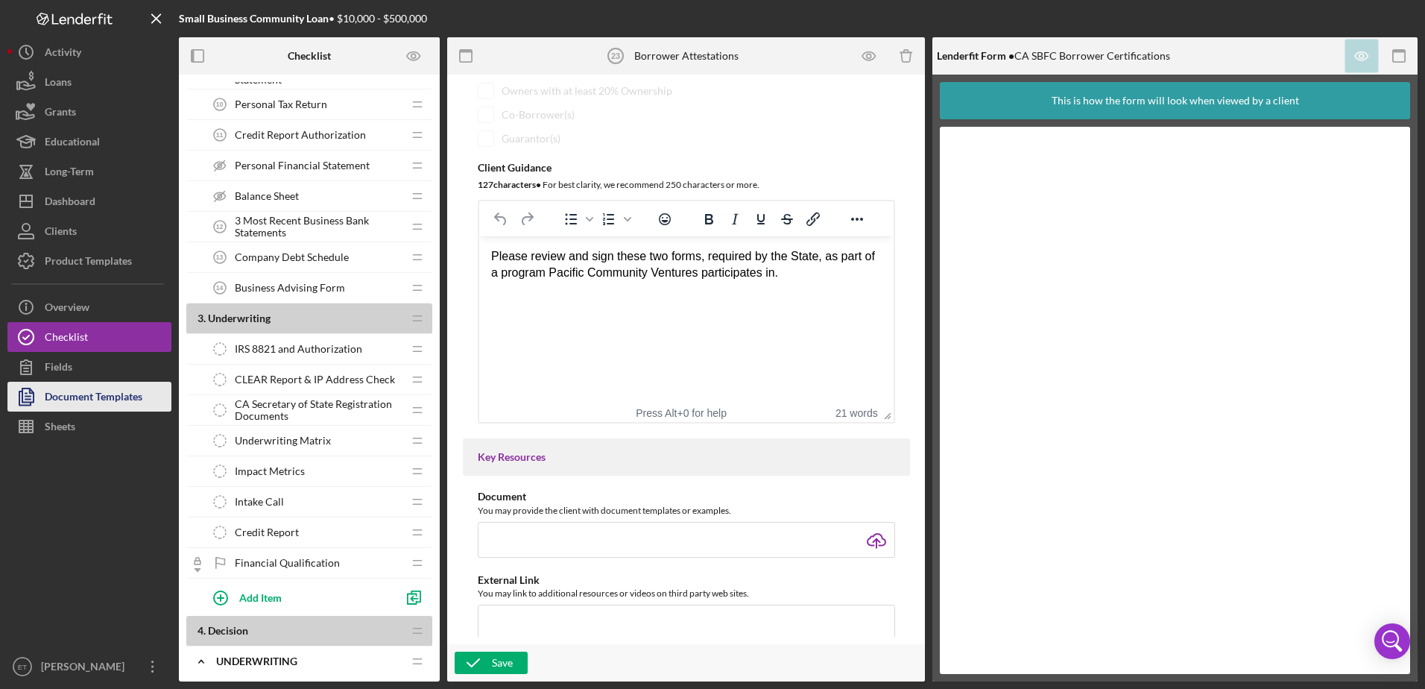
scroll to position [522, 0]
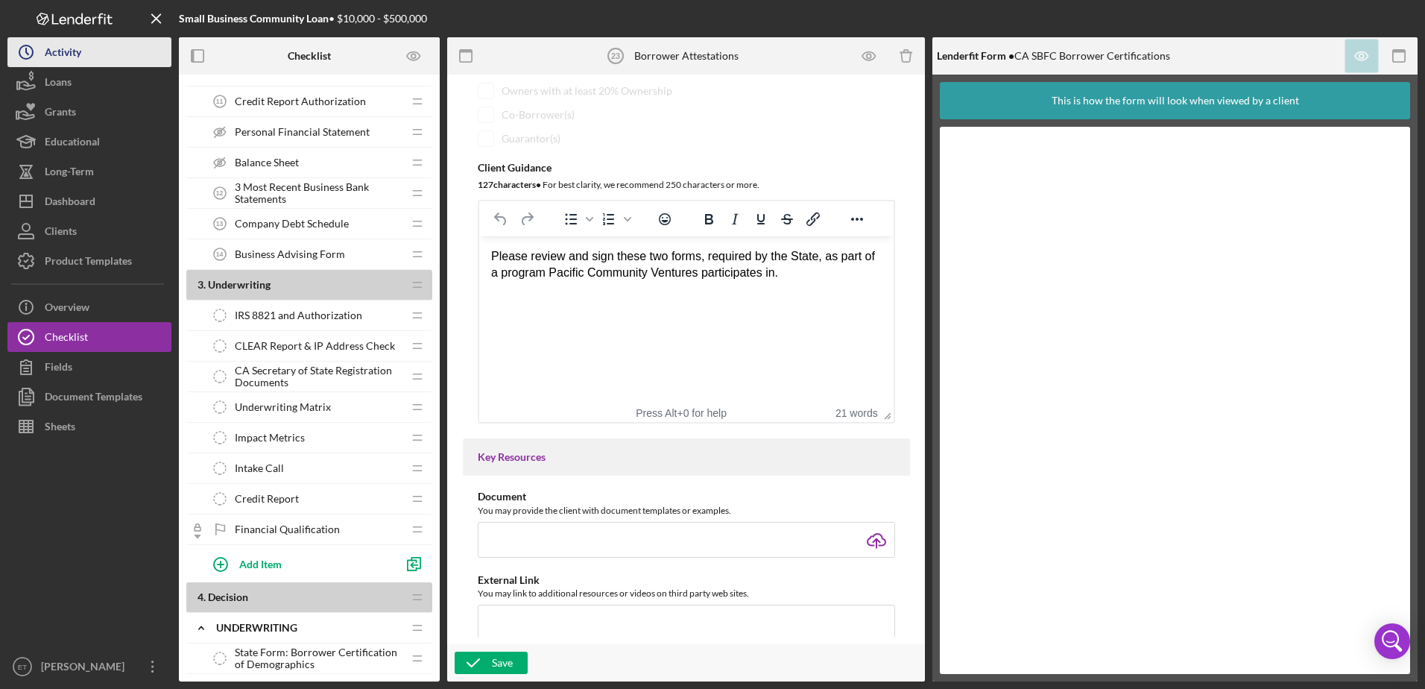
click at [70, 54] on div "Activity" at bounding box center [63, 54] width 37 height 34
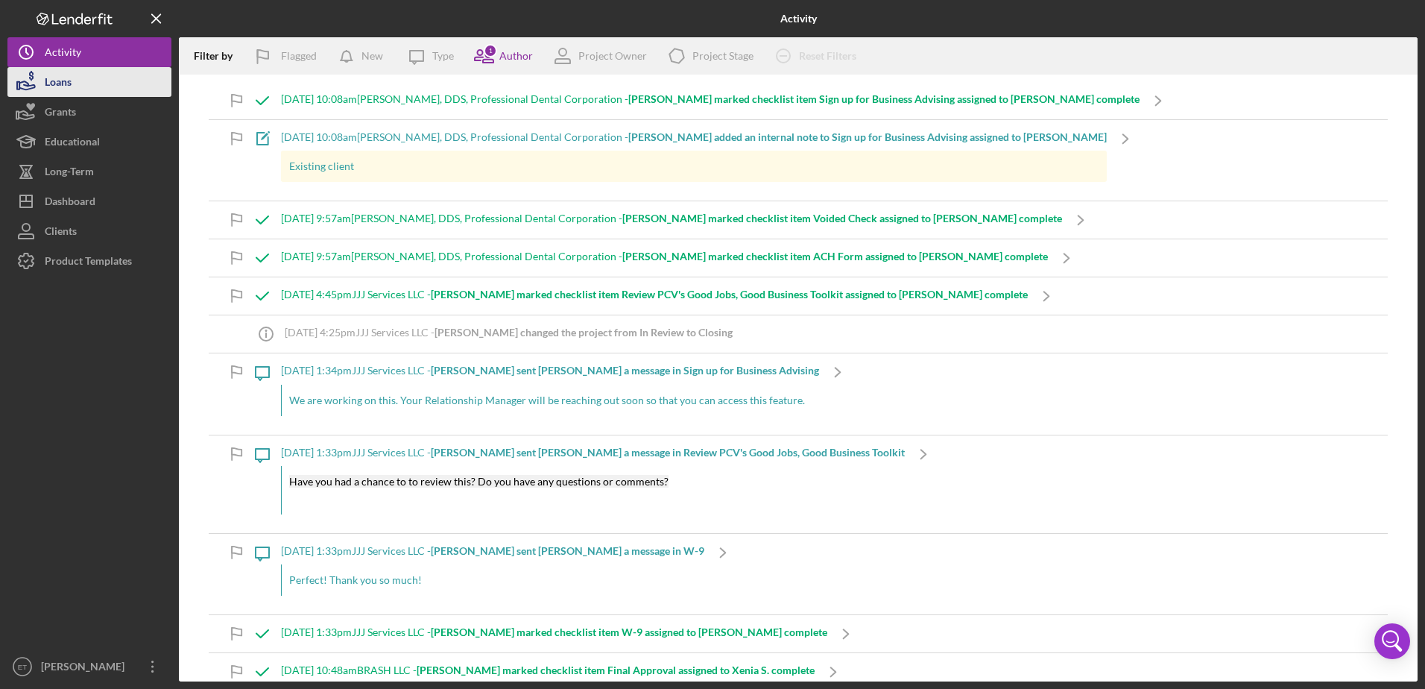
click at [103, 89] on button "Loans" at bounding box center [89, 82] width 164 height 30
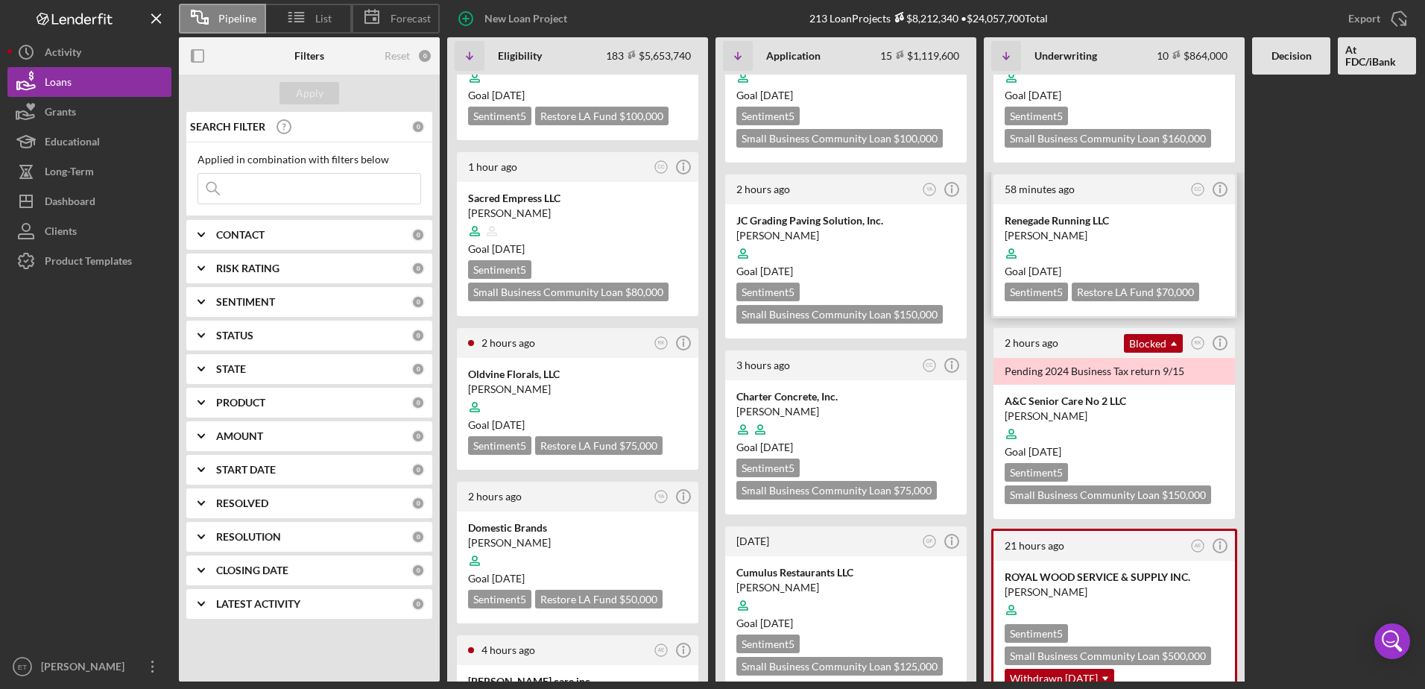
scroll to position [224, 0]
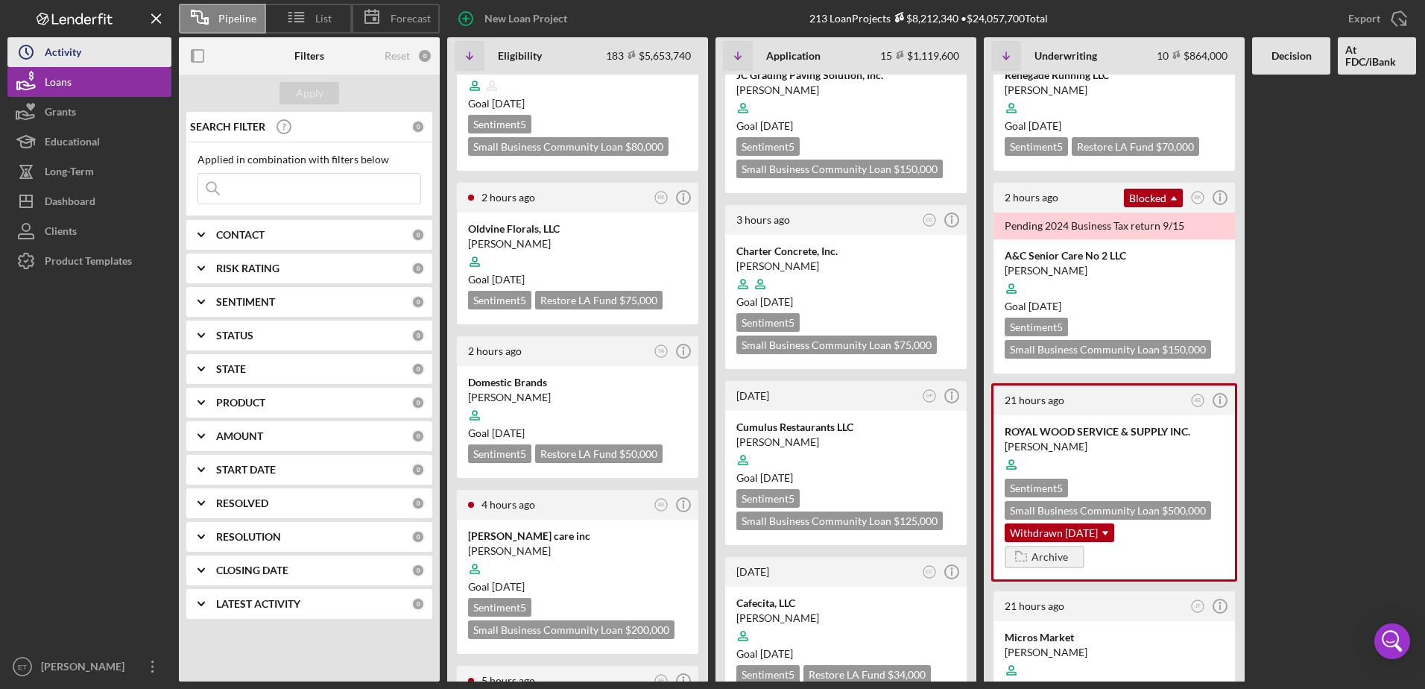
click at [84, 51] on button "Icon/History Activity" at bounding box center [89, 52] width 164 height 30
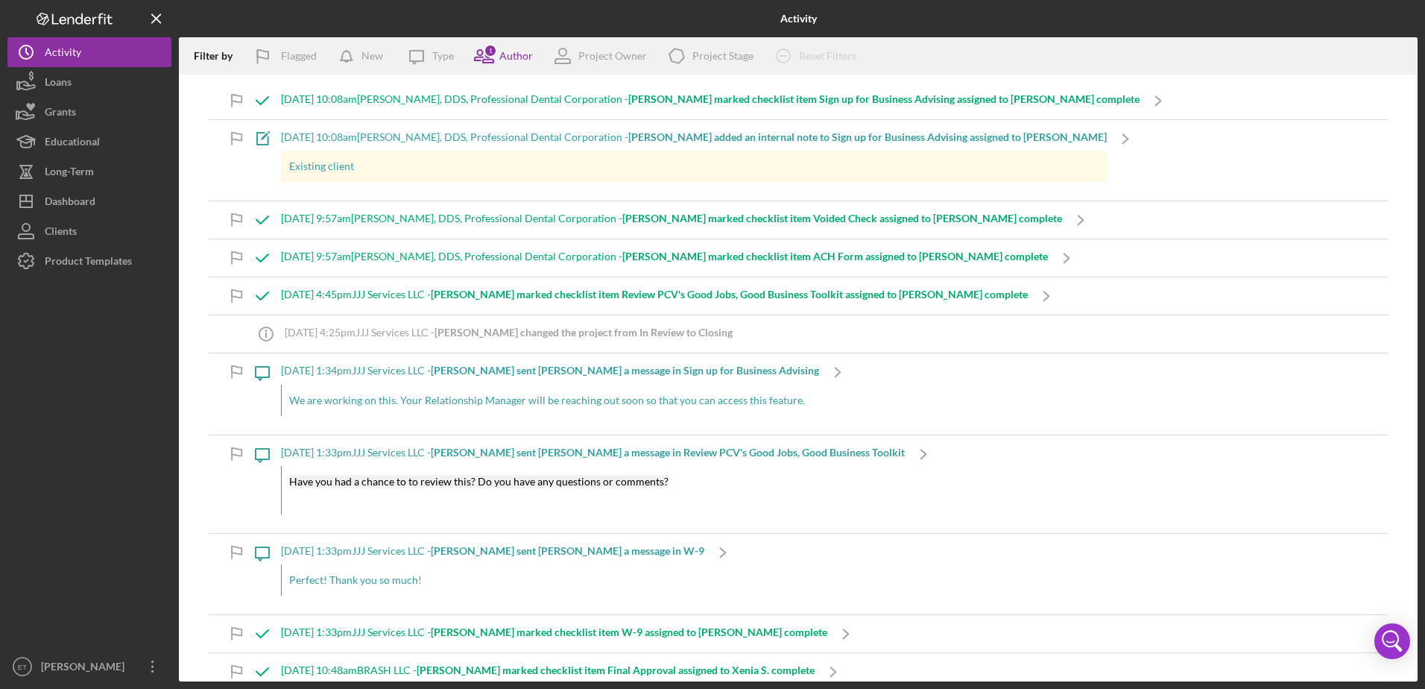
click at [537, 98] on div "[DATE] 10:08am [PERSON_NAME], DDS, Professional Dental Corporation - [PERSON_NA…" at bounding box center [710, 99] width 858 height 12
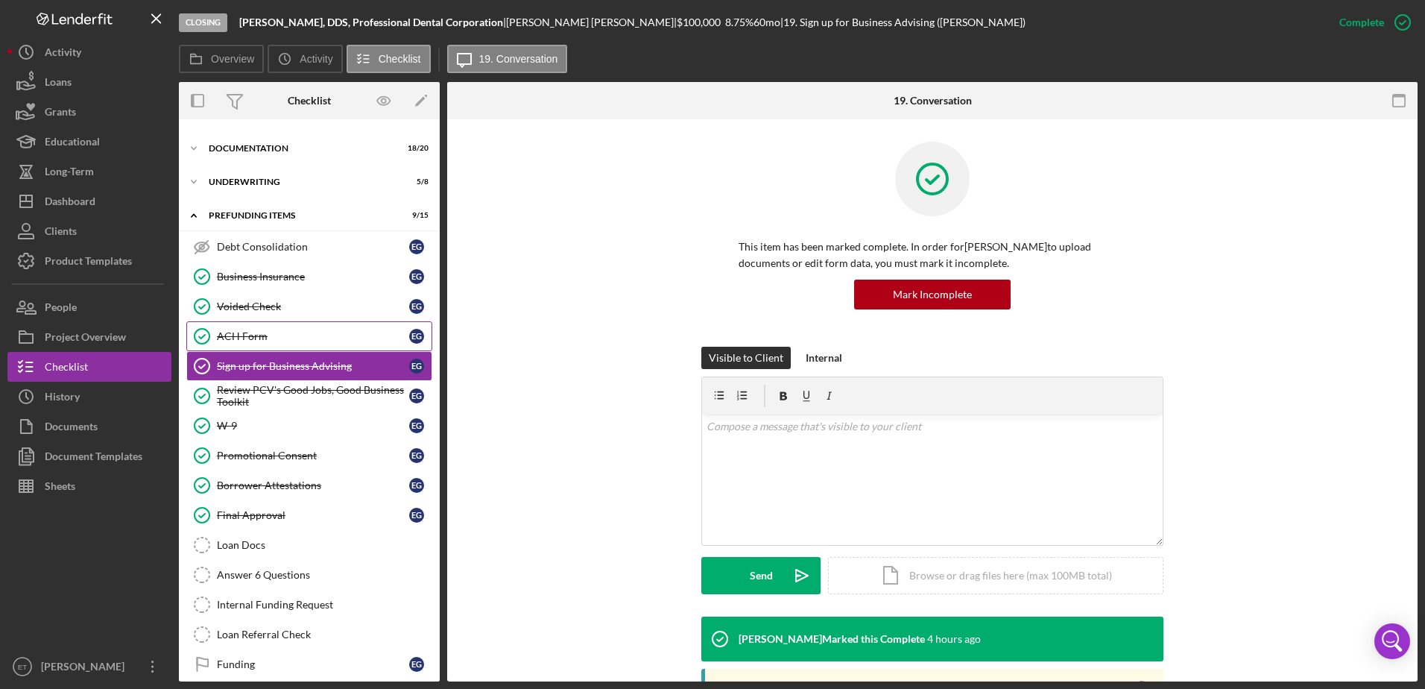
scroll to position [39, 0]
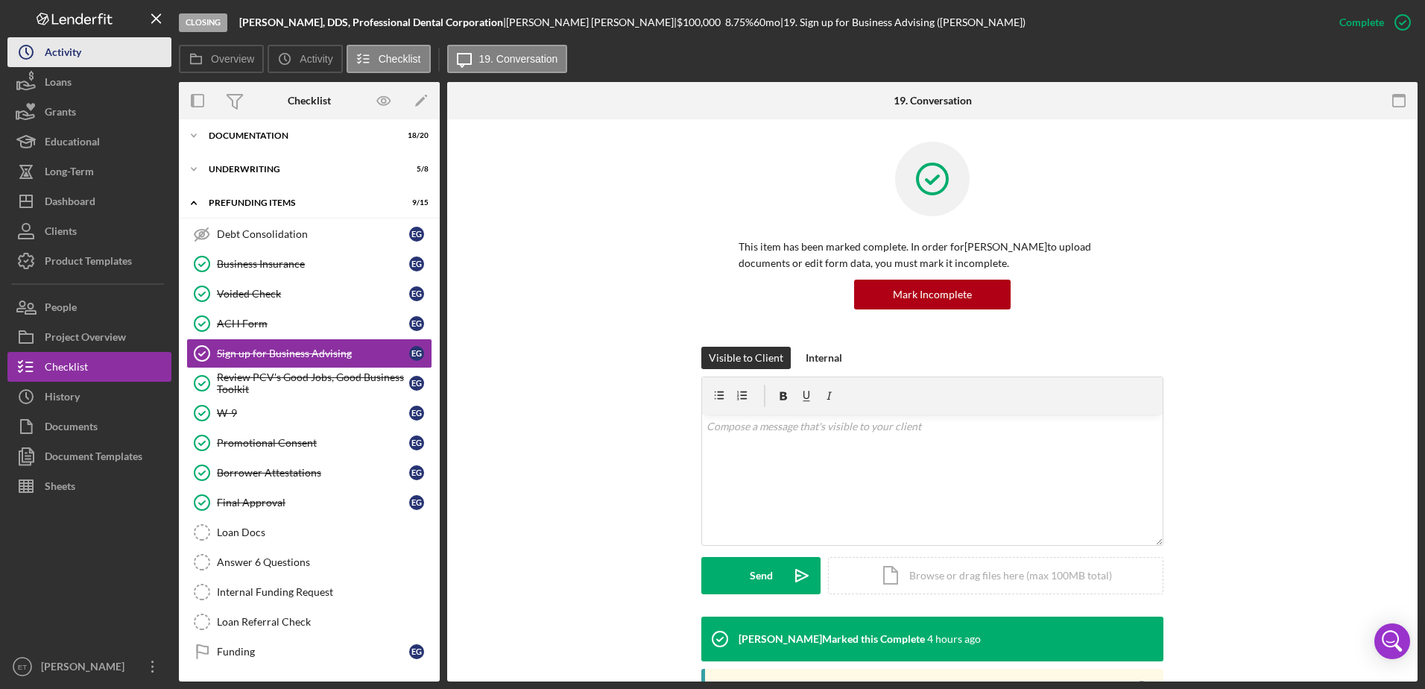
click at [105, 64] on button "Icon/History Activity" at bounding box center [89, 52] width 164 height 30
